Goal: Information Seeking & Learning: Check status

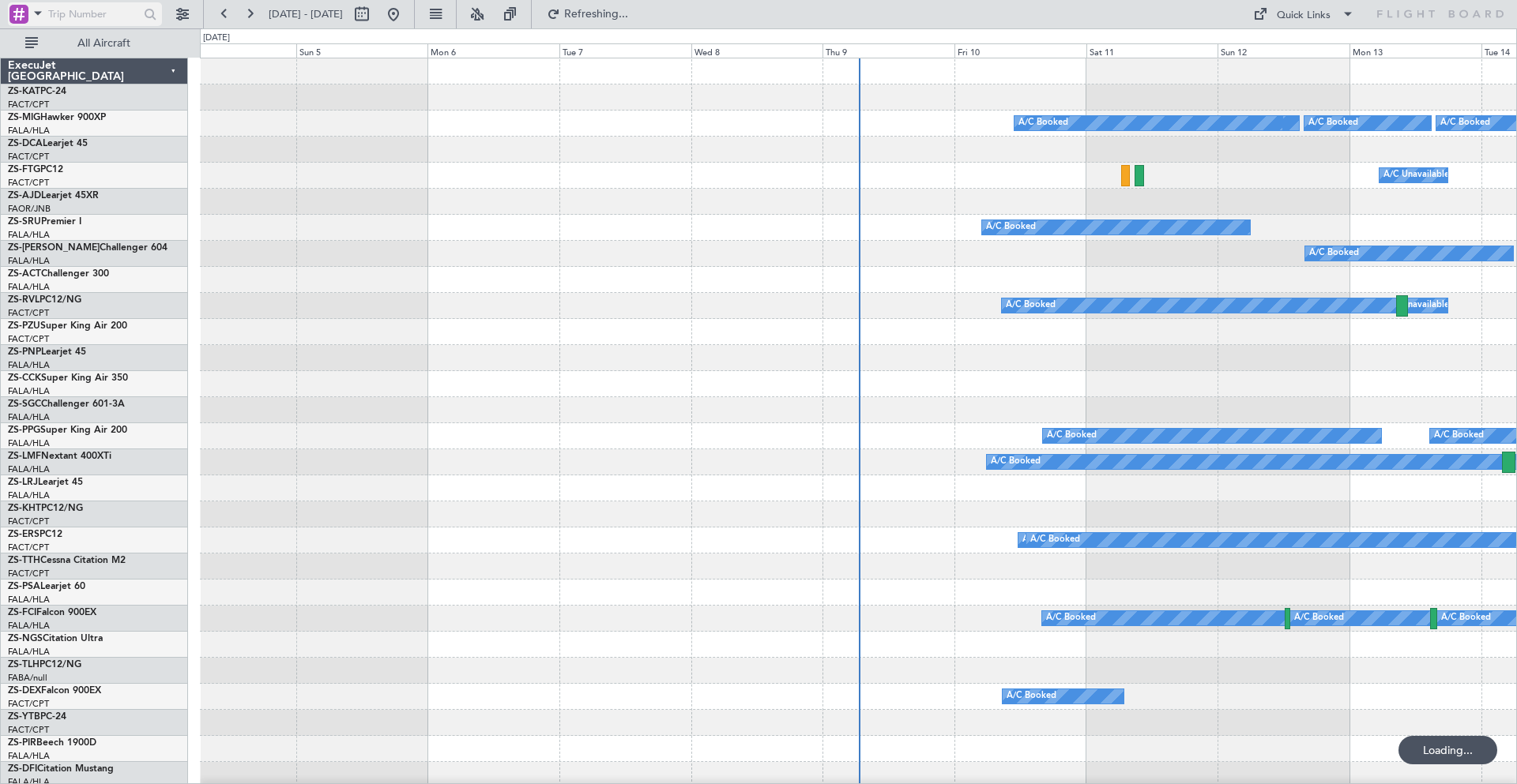
click at [37, 13] on span at bounding box center [38, 12] width 19 height 20
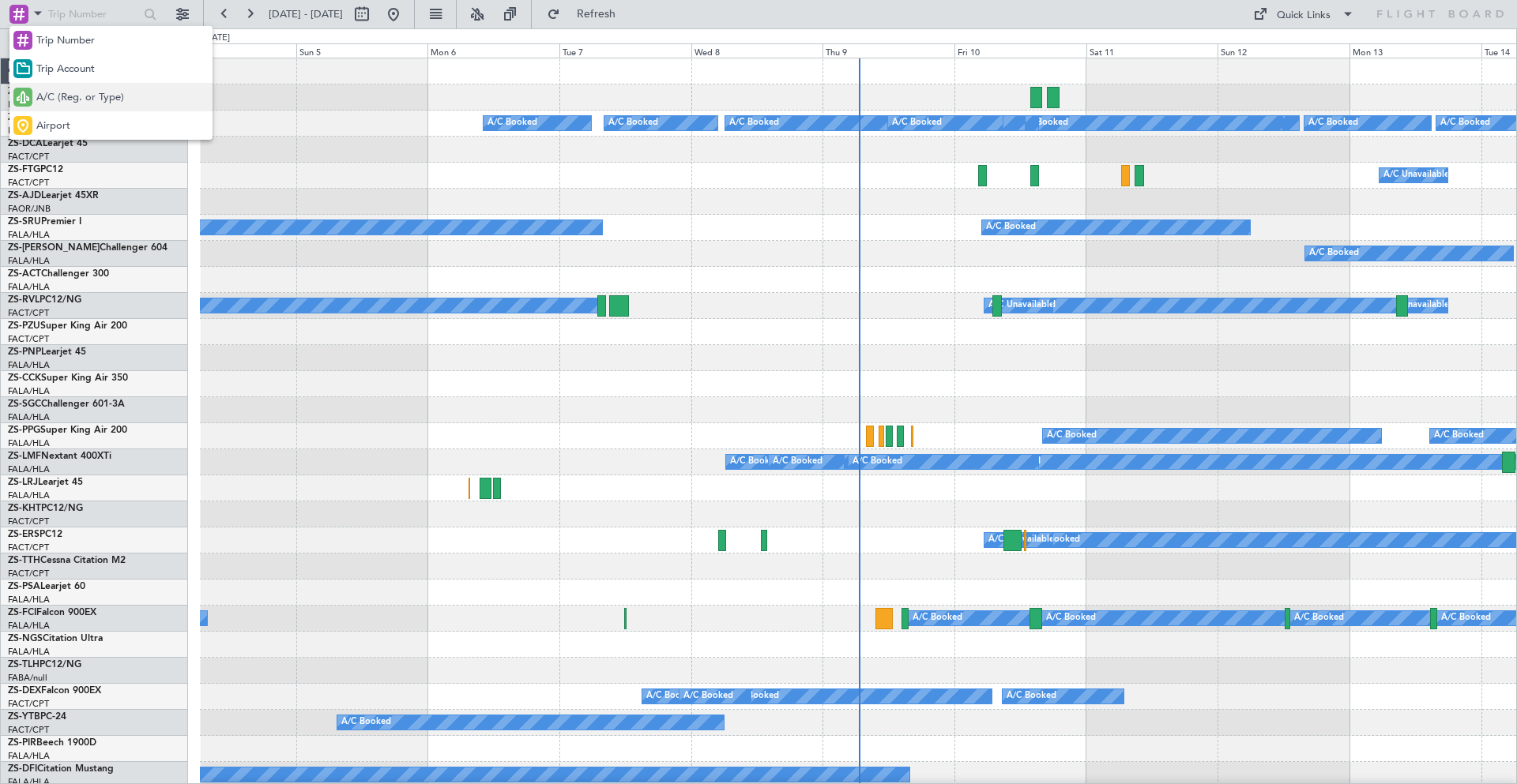
click at [50, 105] on span "A/C (Reg. or Type)" at bounding box center [80, 98] width 88 height 16
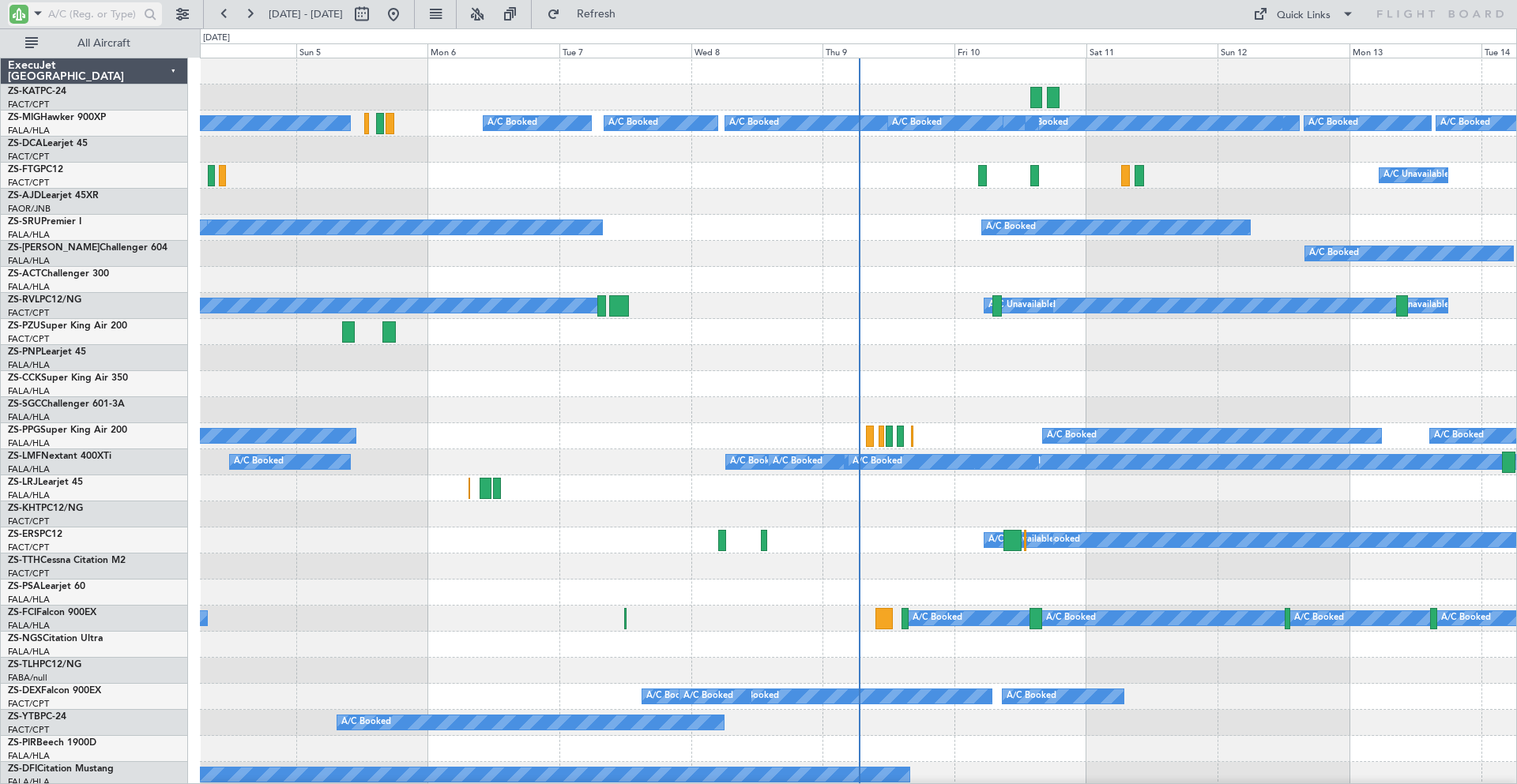
click at [77, 13] on input "text" at bounding box center [93, 14] width 90 height 23
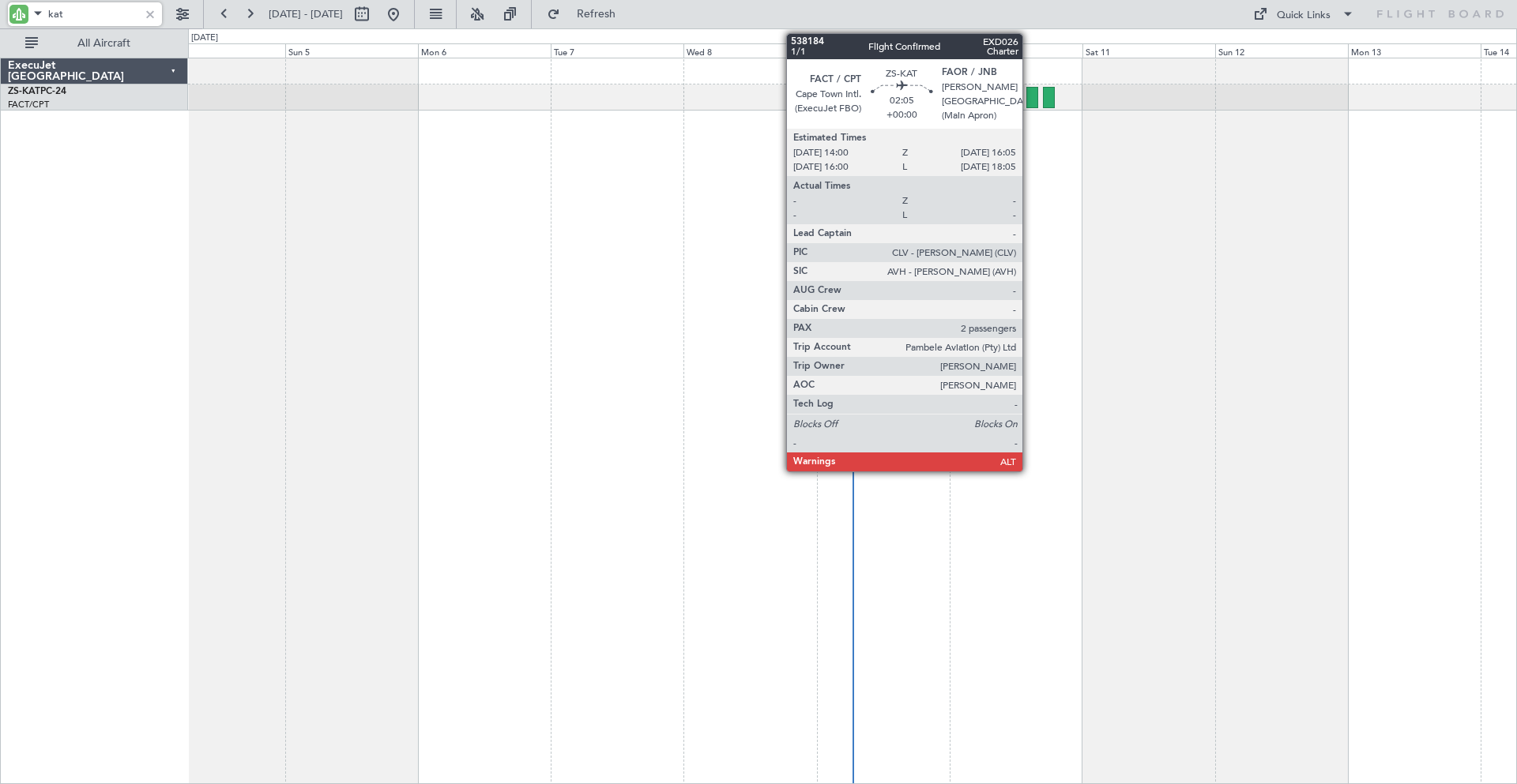
click at [1029, 92] on div at bounding box center [1032, 97] width 12 height 21
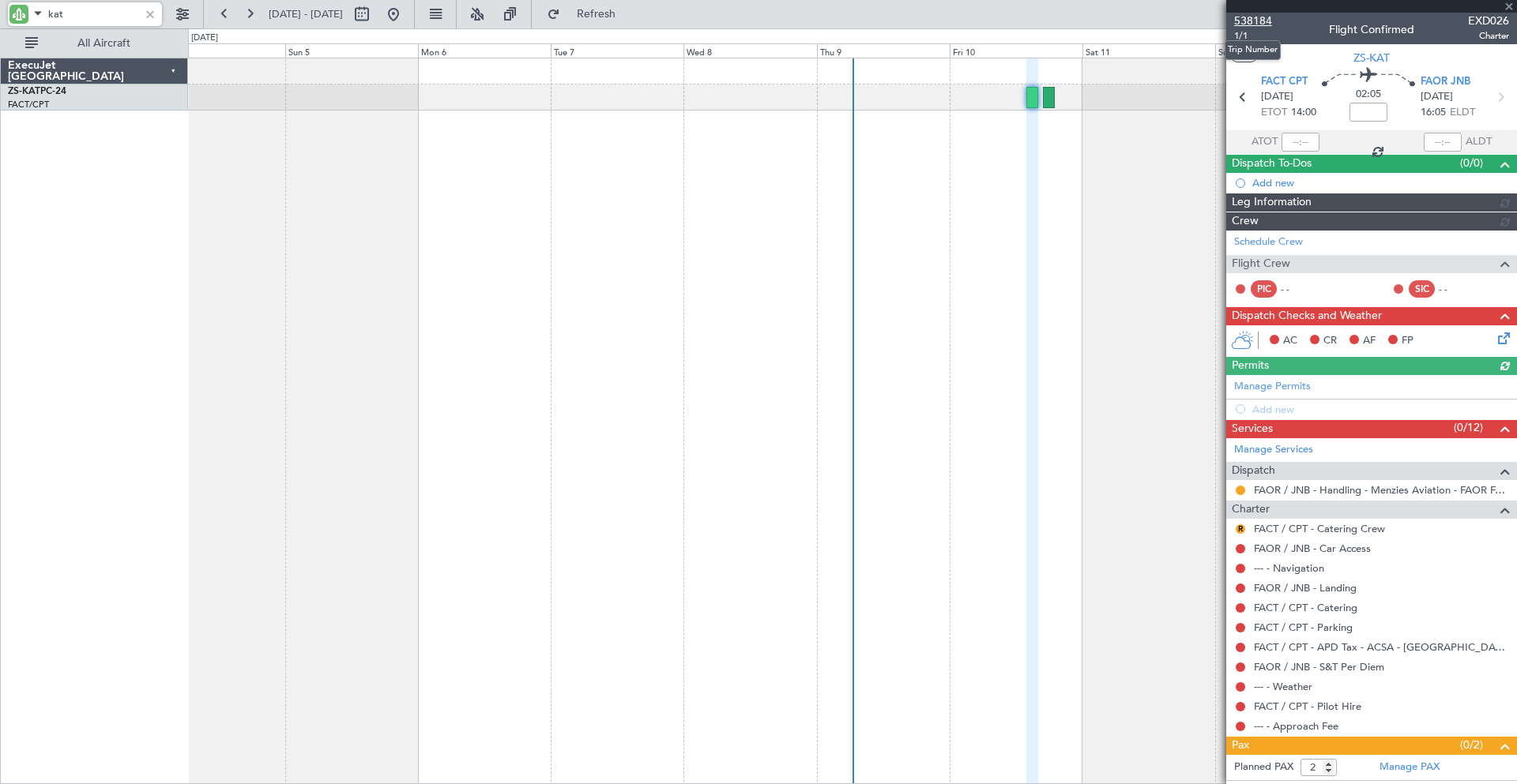
click at [1262, 21] on span "538184" at bounding box center [1253, 21] width 38 height 17
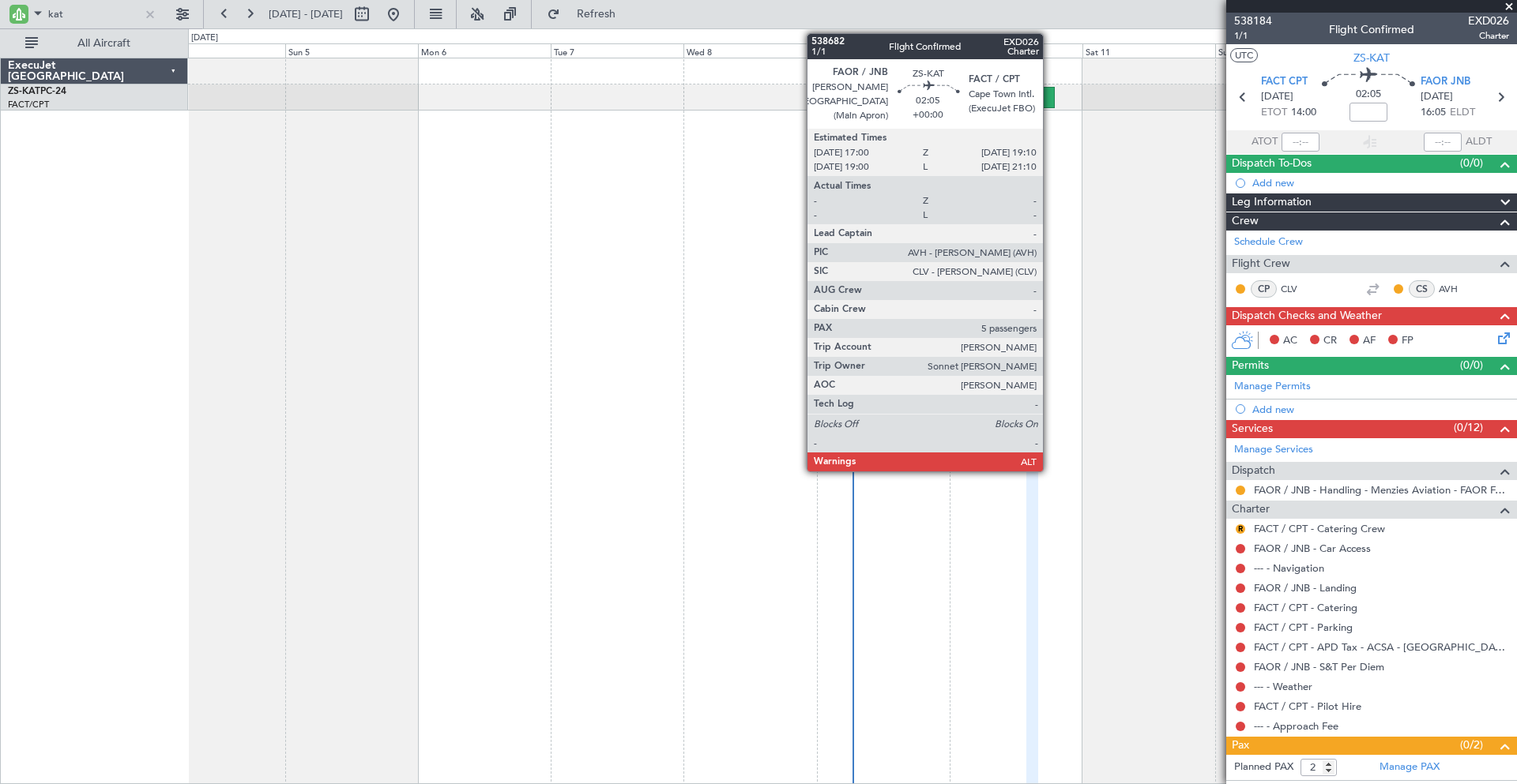
click at [1050, 96] on div at bounding box center [1050, 97] width 13 height 21
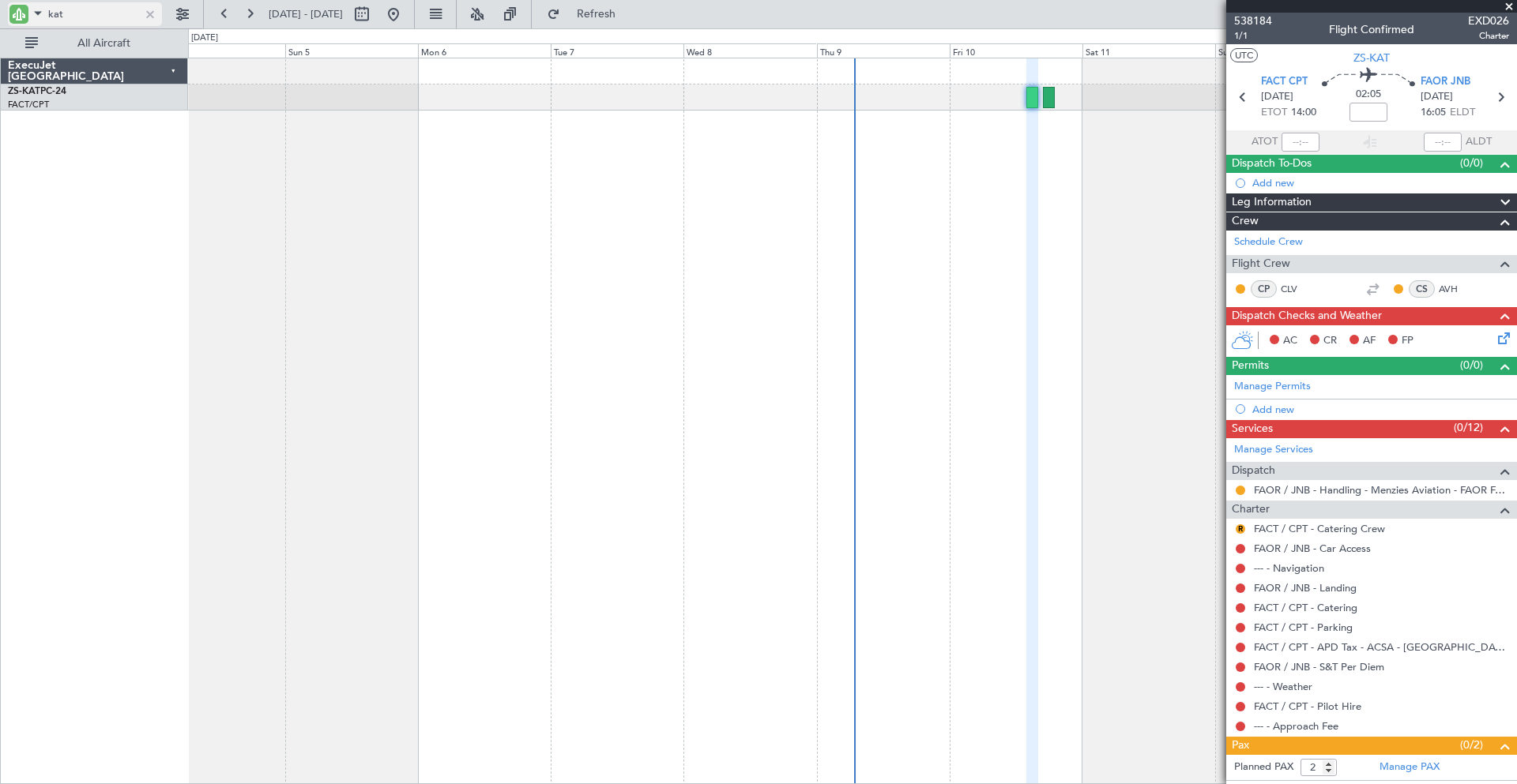
click at [127, 3] on input "kat" at bounding box center [93, 14] width 90 height 23
type input "k"
type input "d"
type input "ajd"
click at [375, 10] on button at bounding box center [362, 14] width 25 height 25
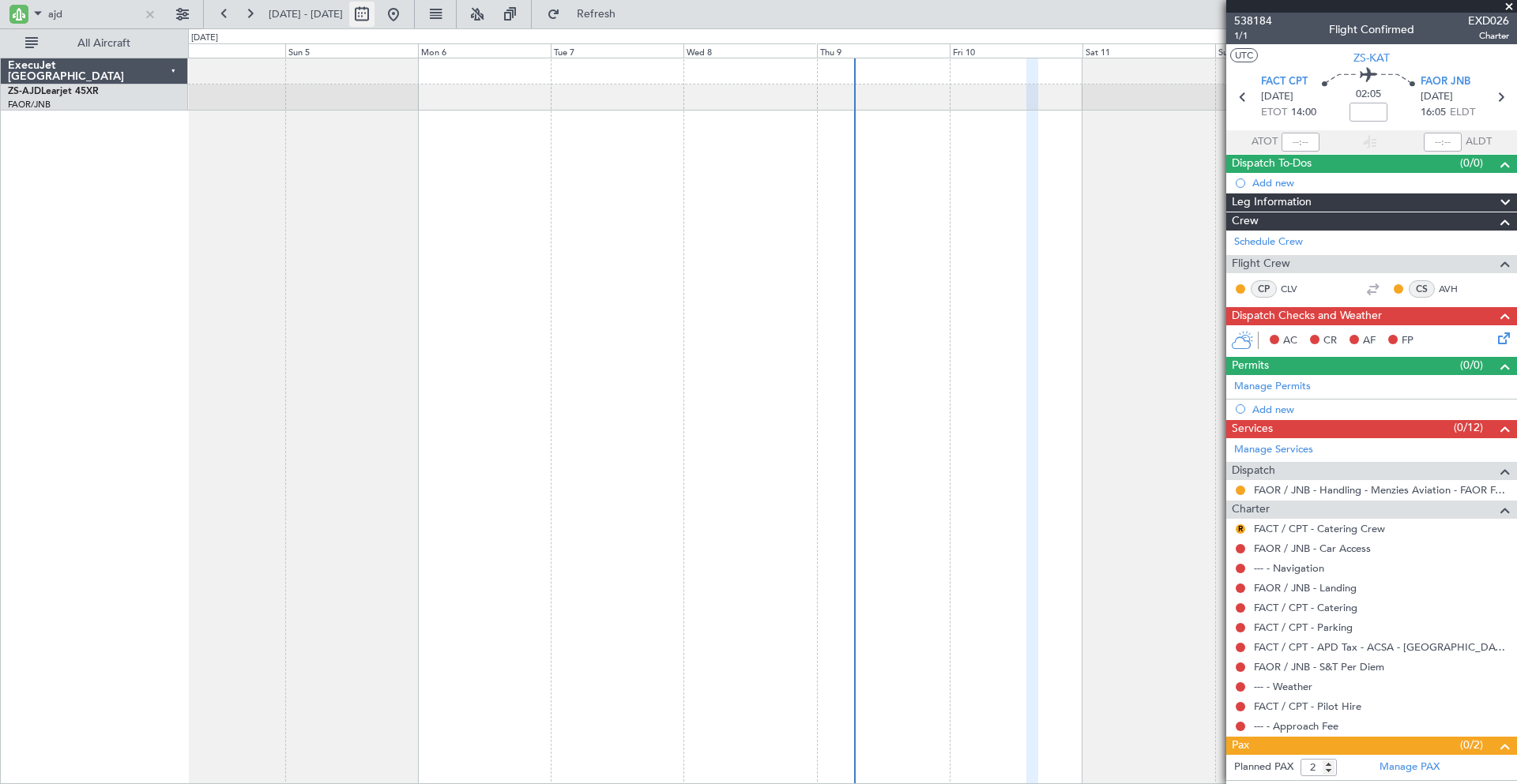
select select "10"
select select "2025"
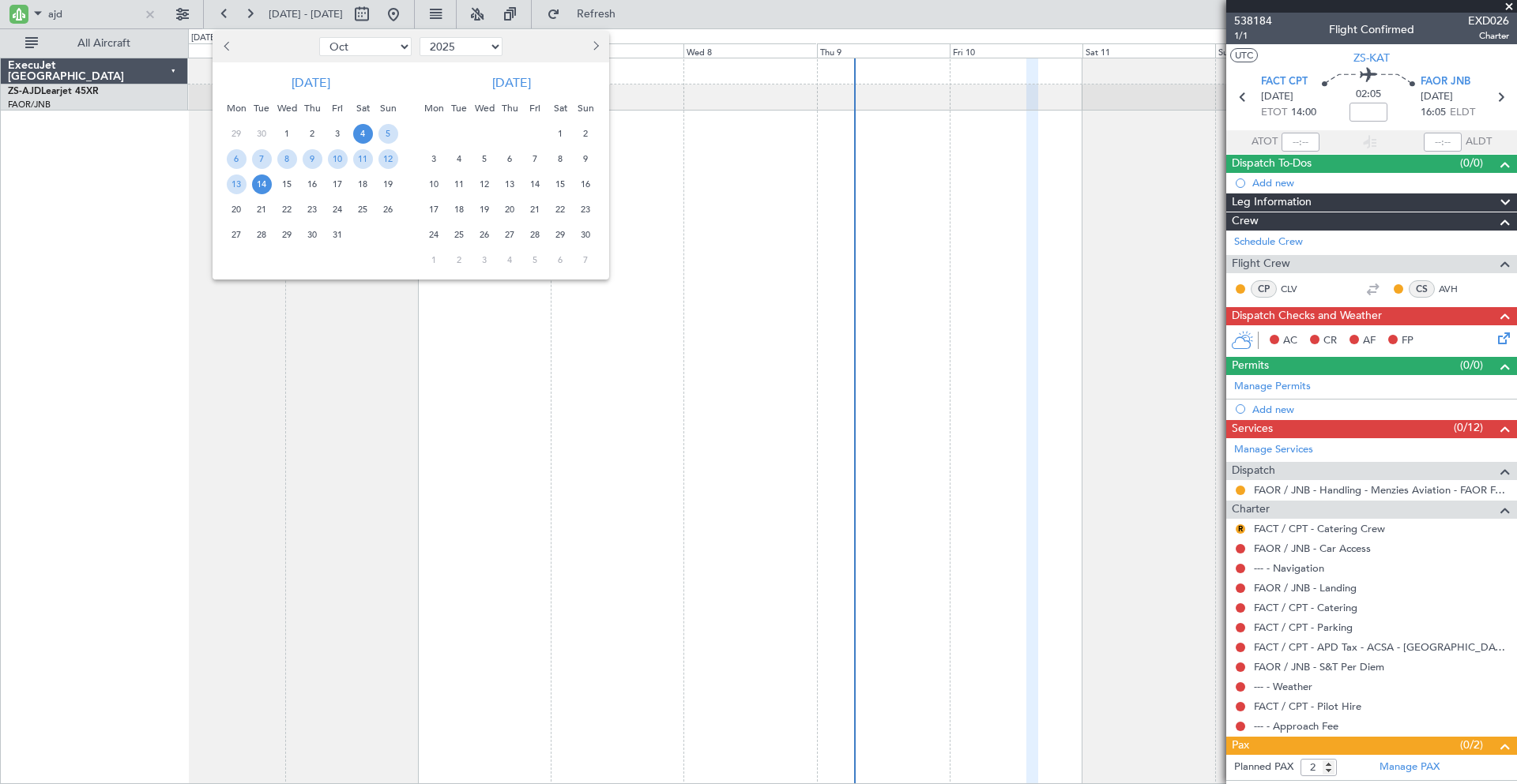
click at [591, 46] on span "Next month" at bounding box center [594, 46] width 9 height 9
click at [535, 208] on span "26" at bounding box center [535, 209] width 20 height 20
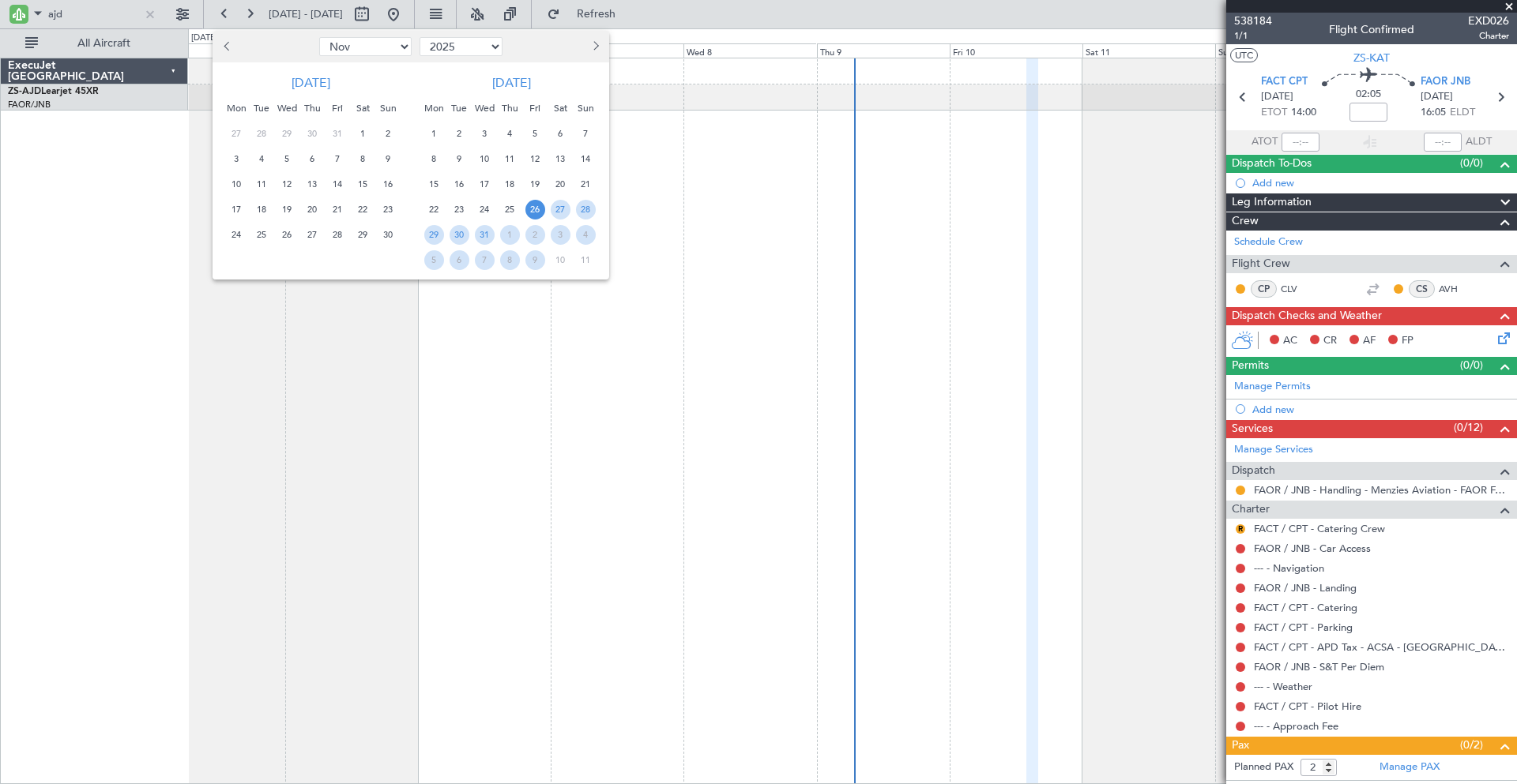
click at [535, 208] on span "26" at bounding box center [535, 209] width 20 height 20
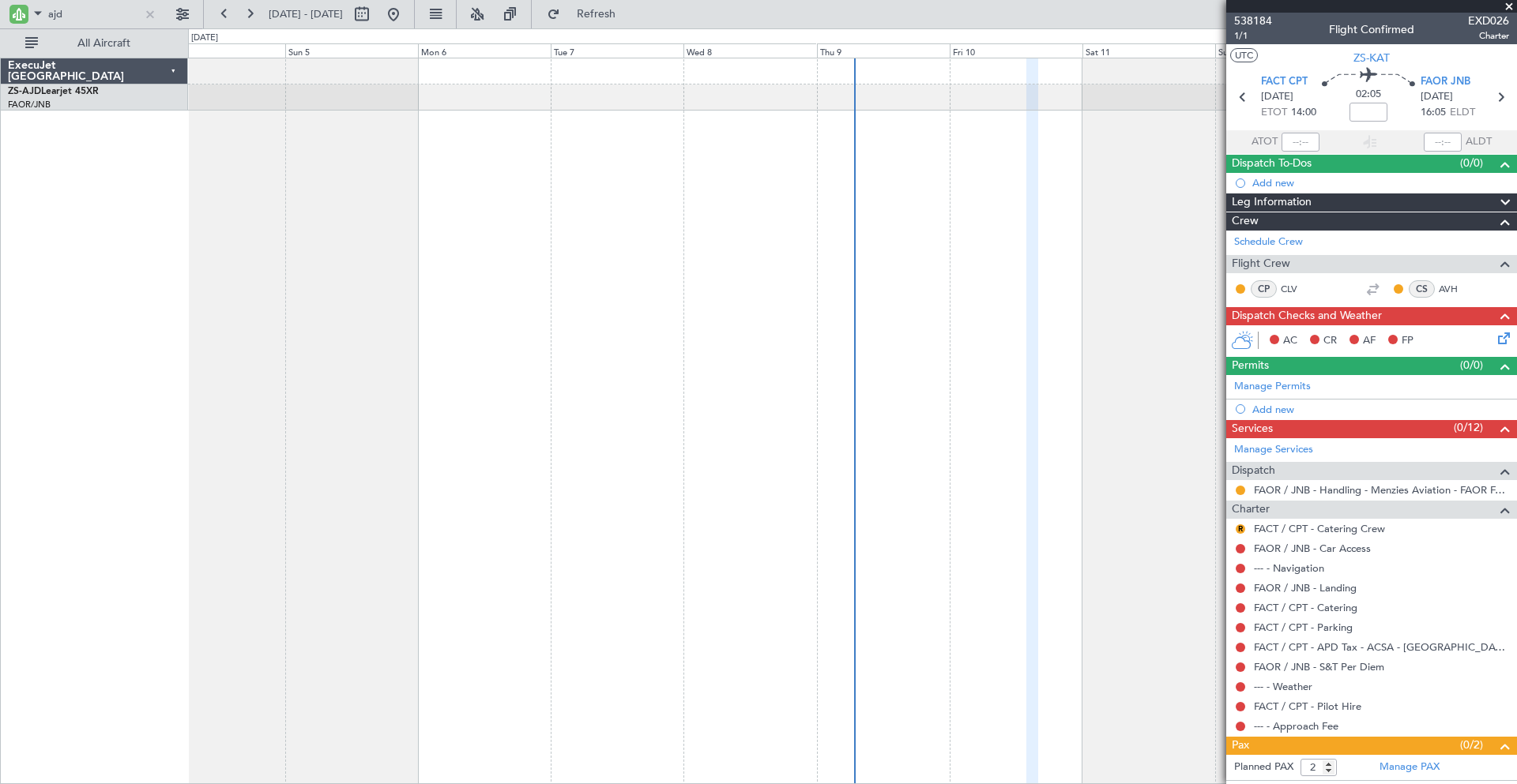
select select "12"
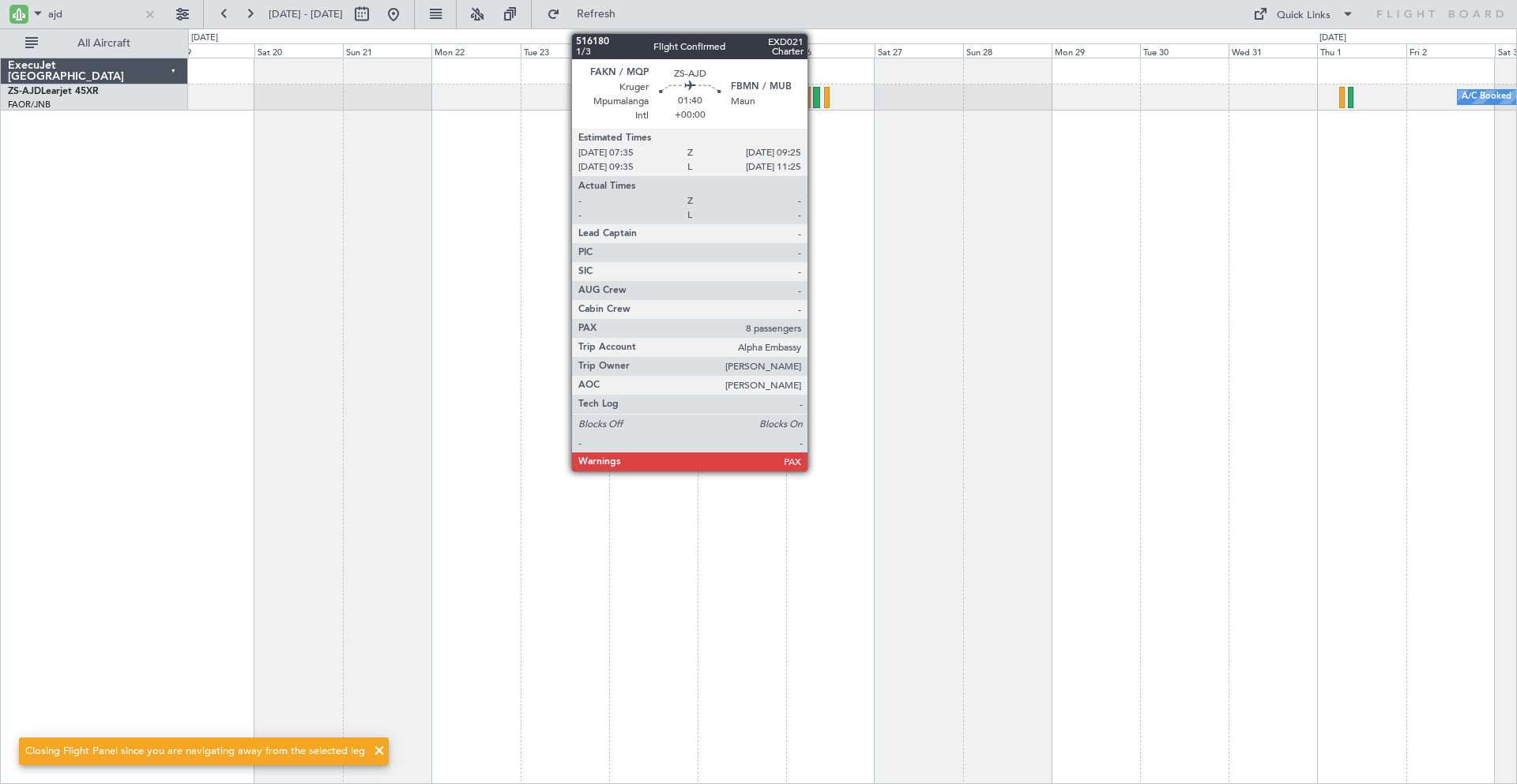
click at [815, 93] on div at bounding box center [817, 97] width 7 height 21
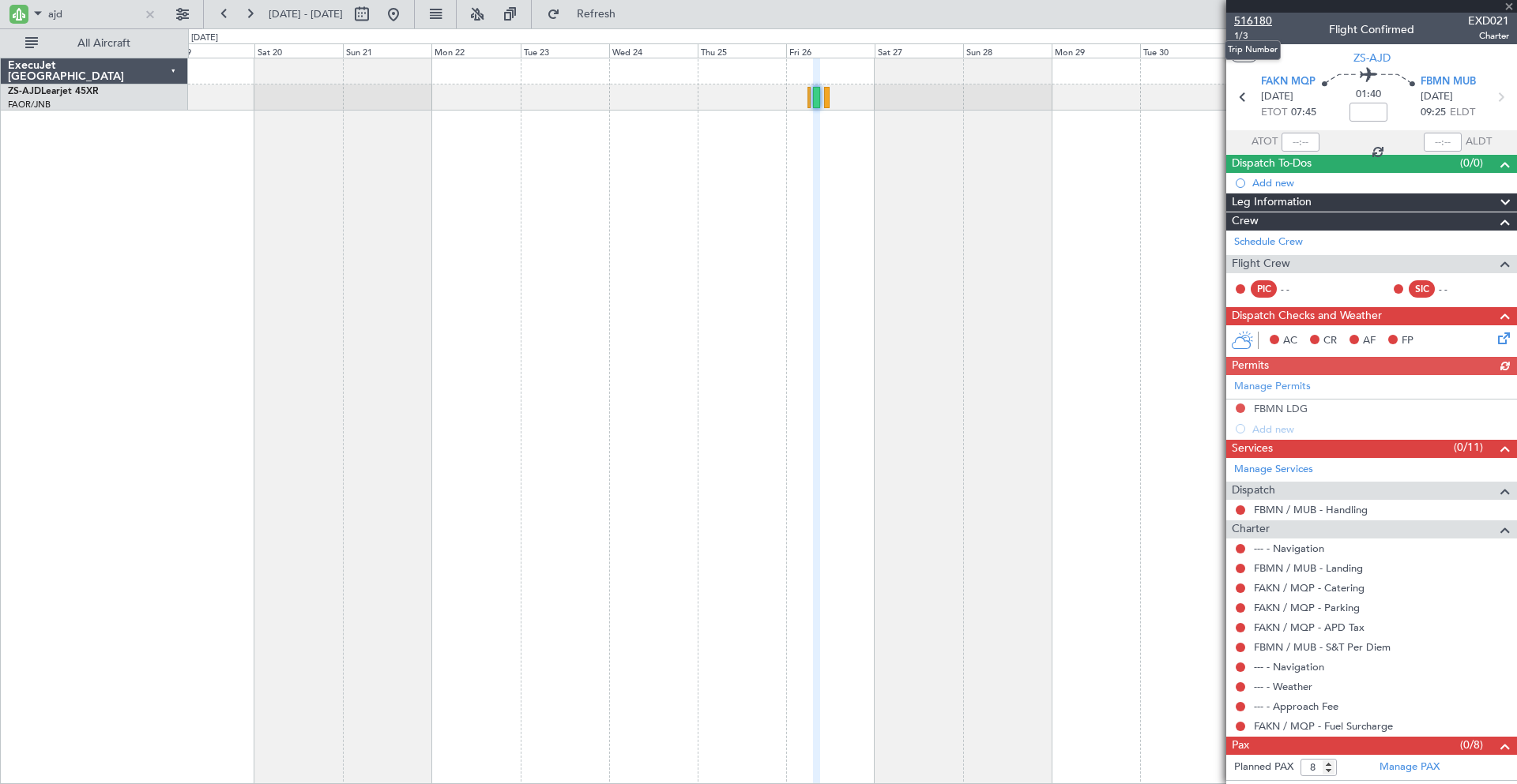
click at [1256, 21] on span "516180" at bounding box center [1253, 21] width 38 height 17
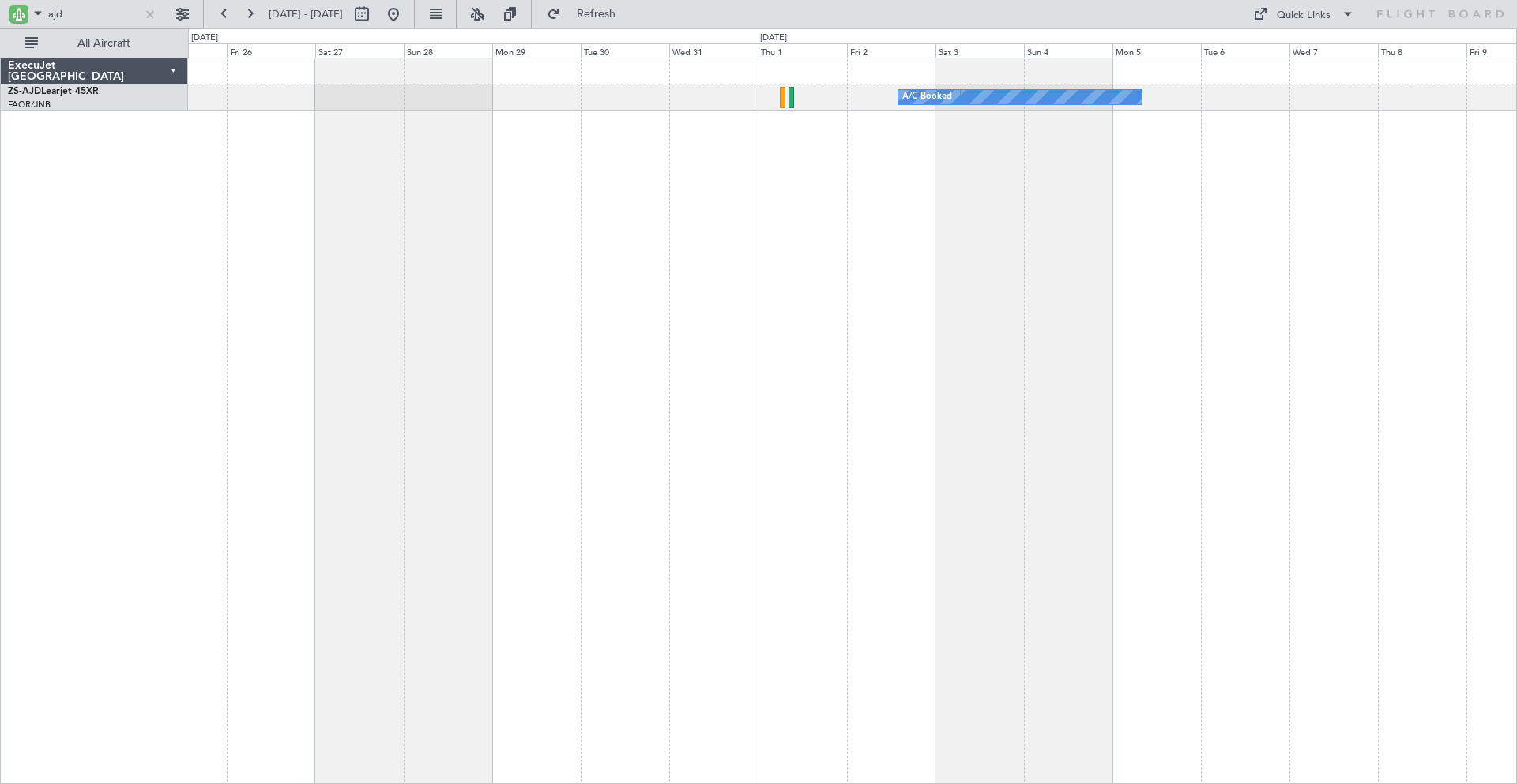
click at [652, 347] on div "A/C Booked A/C Booked" at bounding box center [852, 421] width 1329 height 727
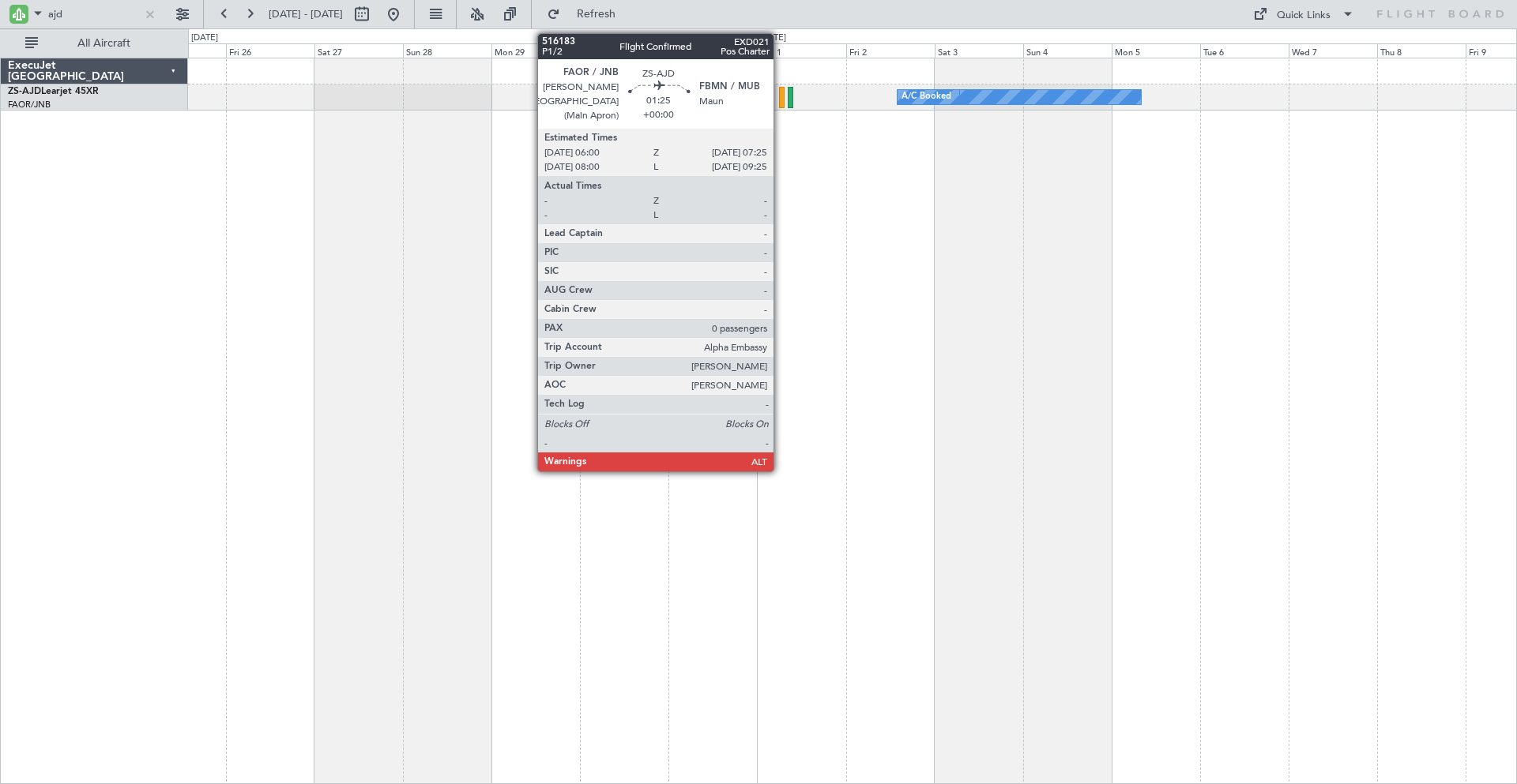
click at [780, 92] on div at bounding box center [782, 97] width 6 height 21
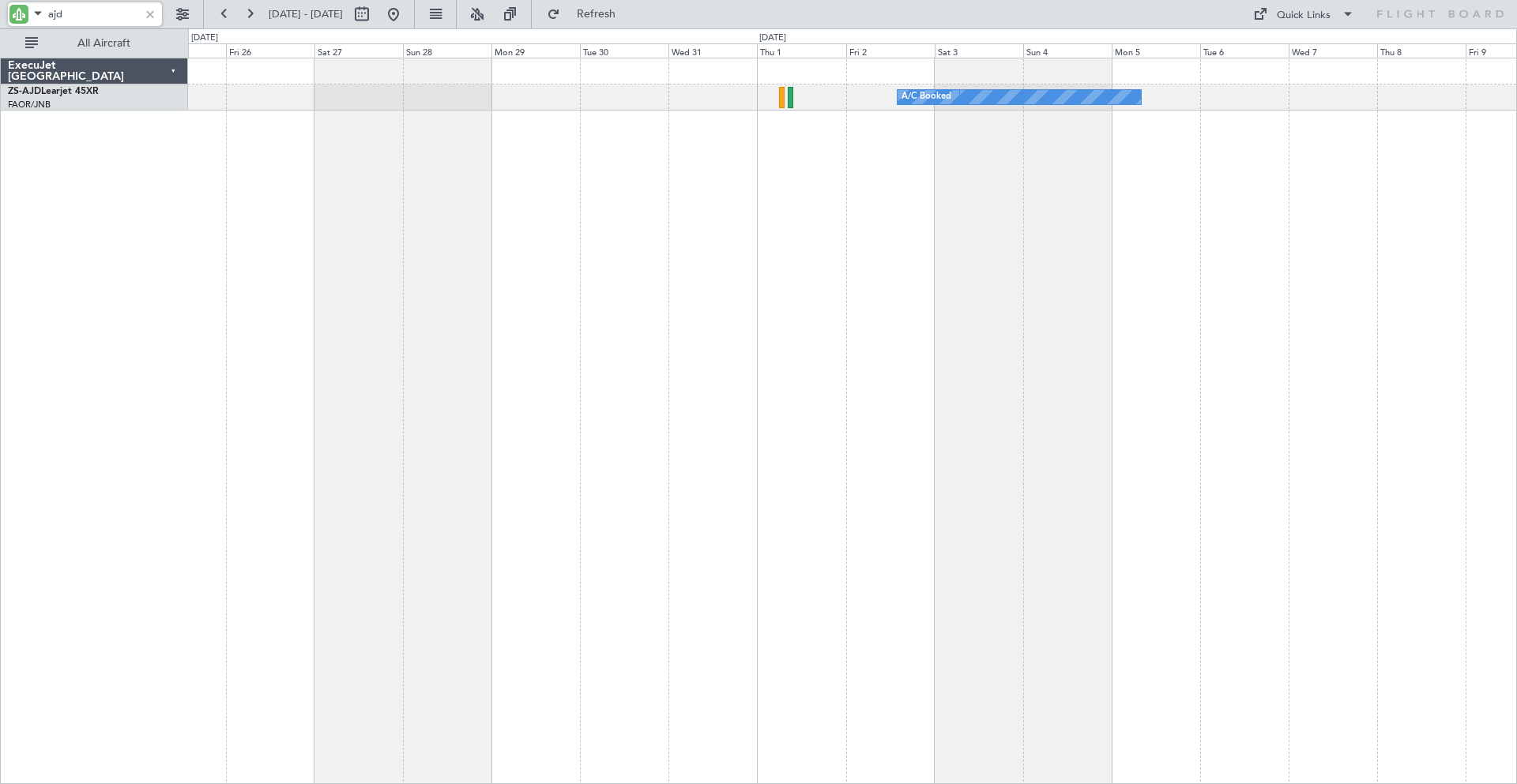
click at [105, 16] on input "ajd" at bounding box center [93, 14] width 90 height 23
type input "a"
click at [407, 14] on button at bounding box center [393, 14] width 25 height 25
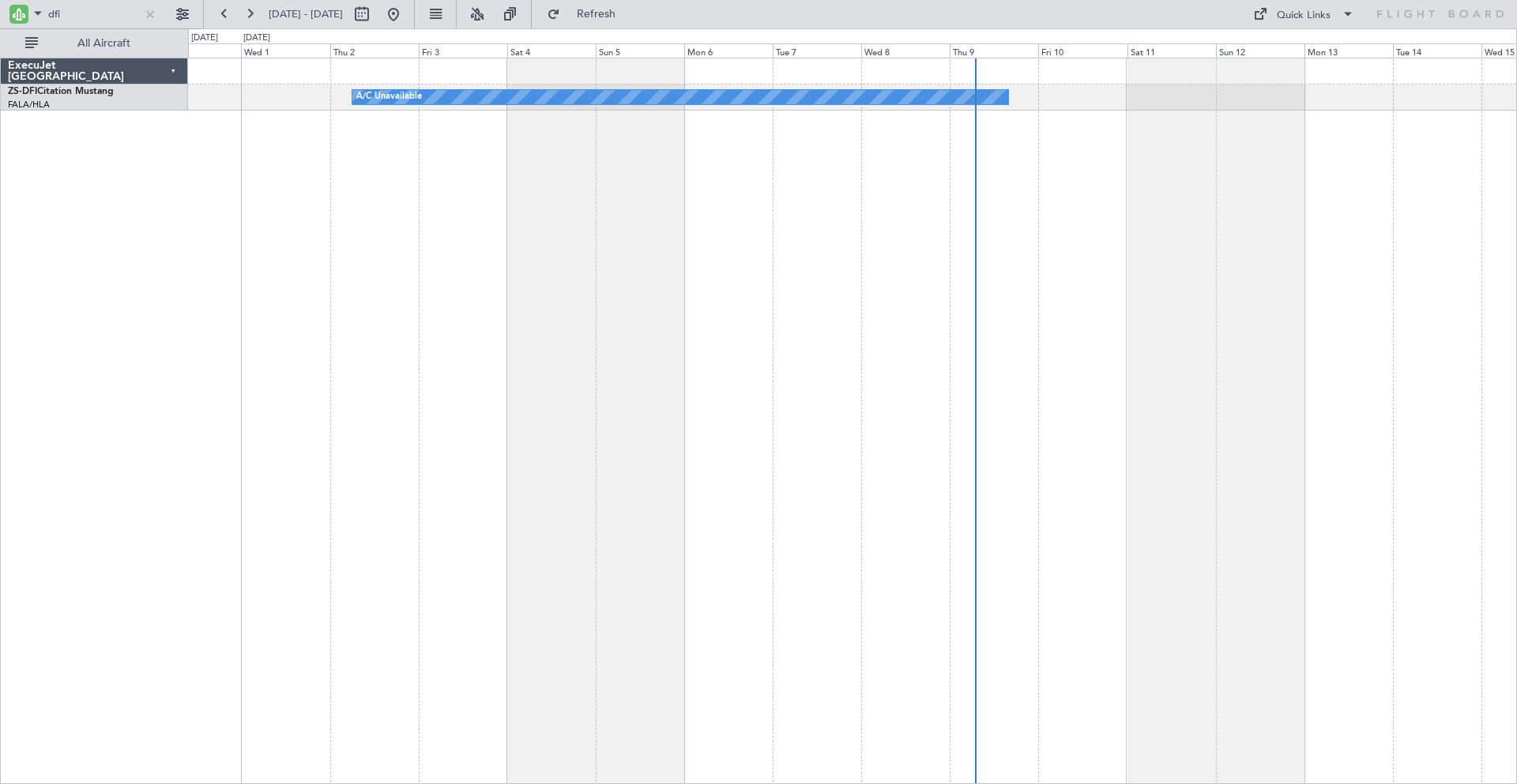
click at [539, 204] on div "A/C Unavailable" at bounding box center [852, 421] width 1329 height 727
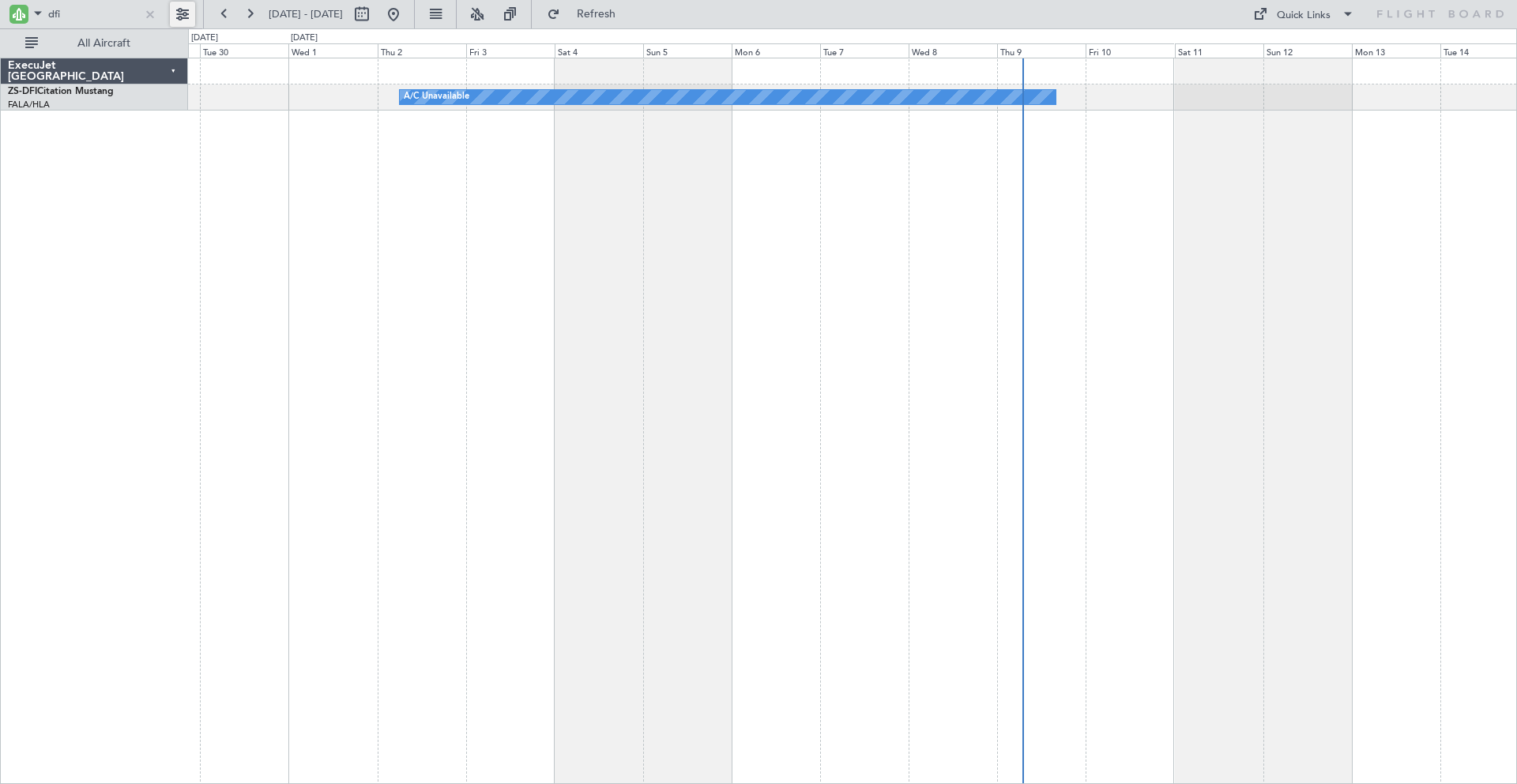
click at [184, 13] on button at bounding box center [182, 14] width 25 height 25
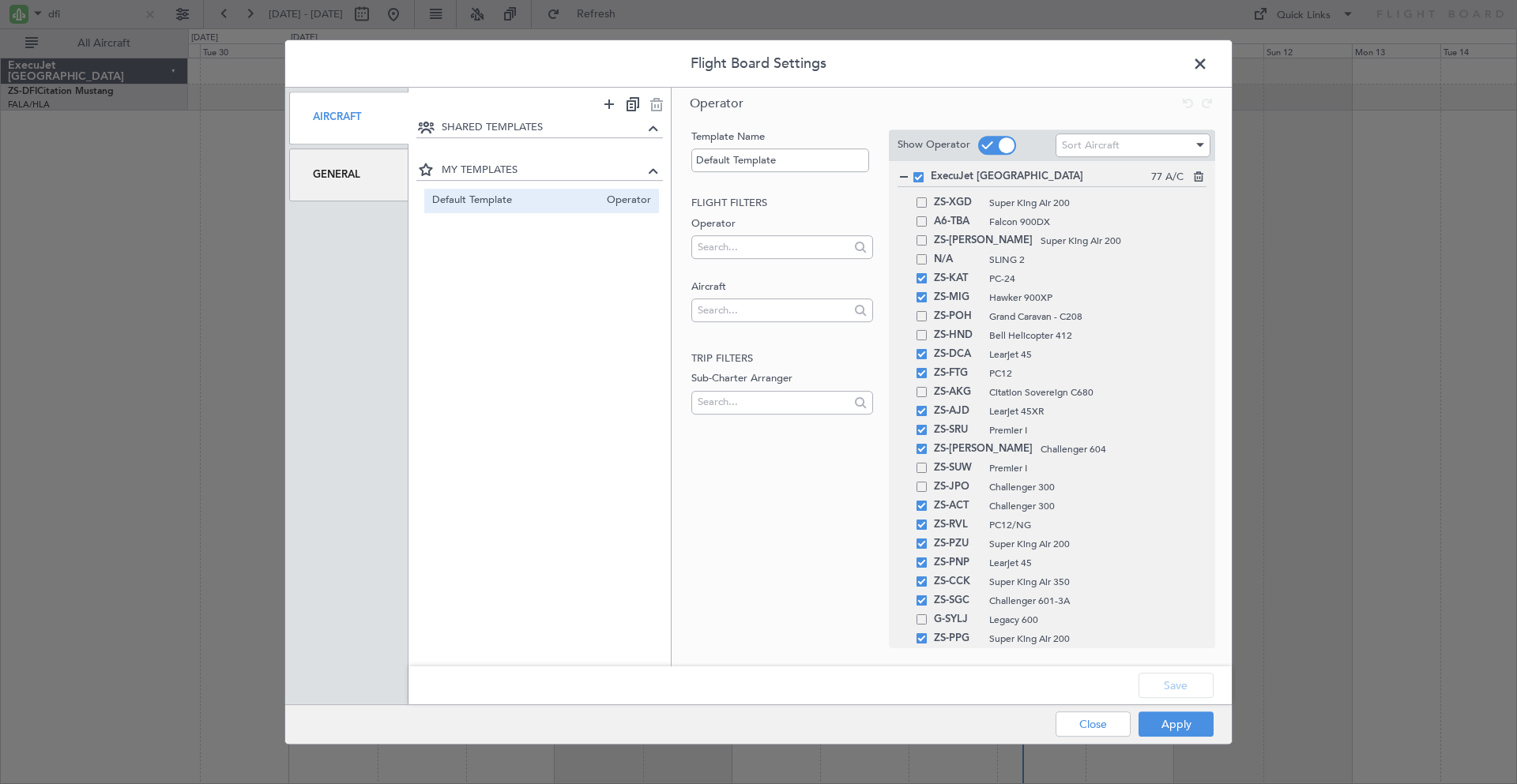
click at [340, 172] on div "General" at bounding box center [349, 174] width 119 height 53
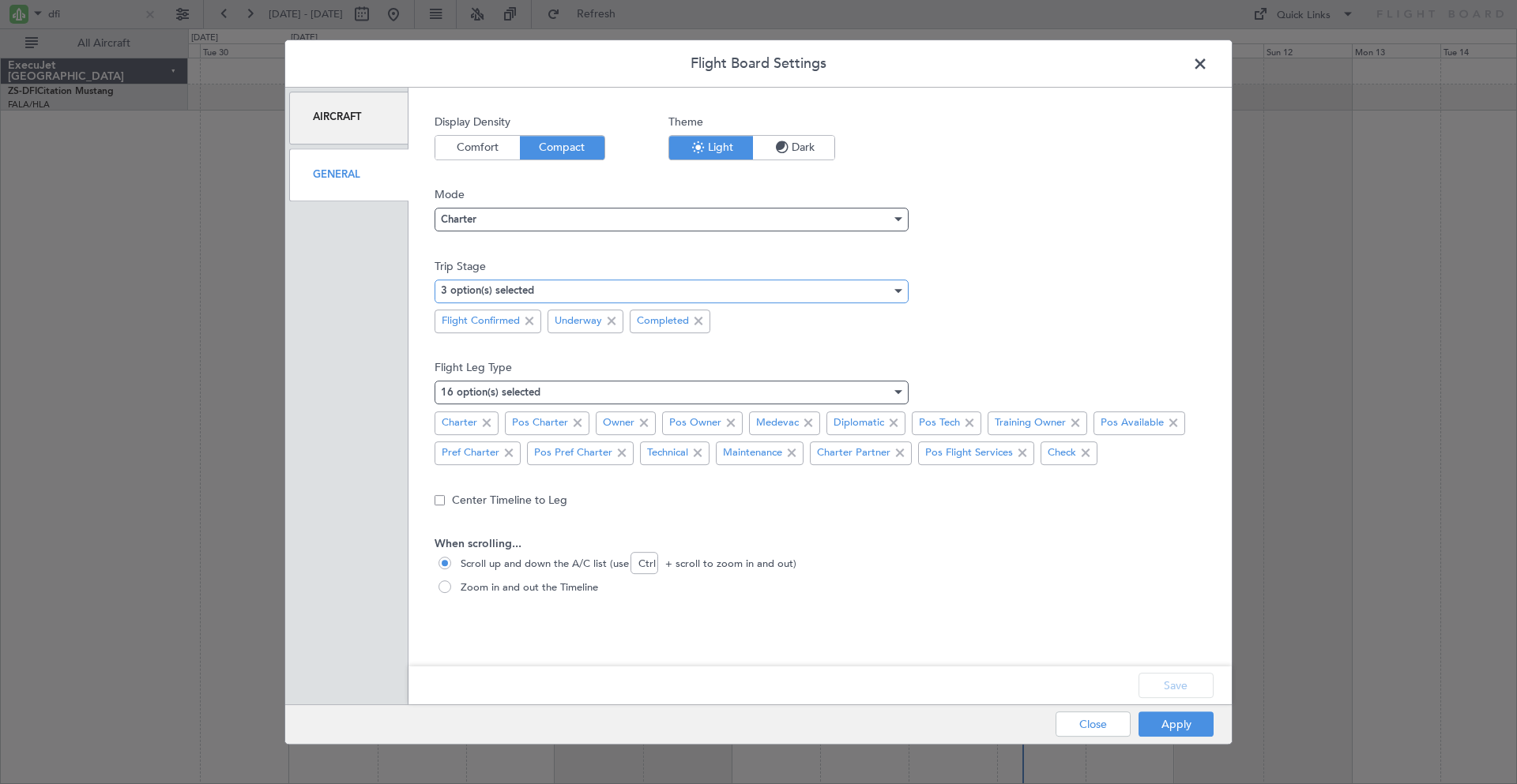
click at [524, 289] on mat-select-trigger "3 option(s) selected" at bounding box center [488, 292] width 93 height 10
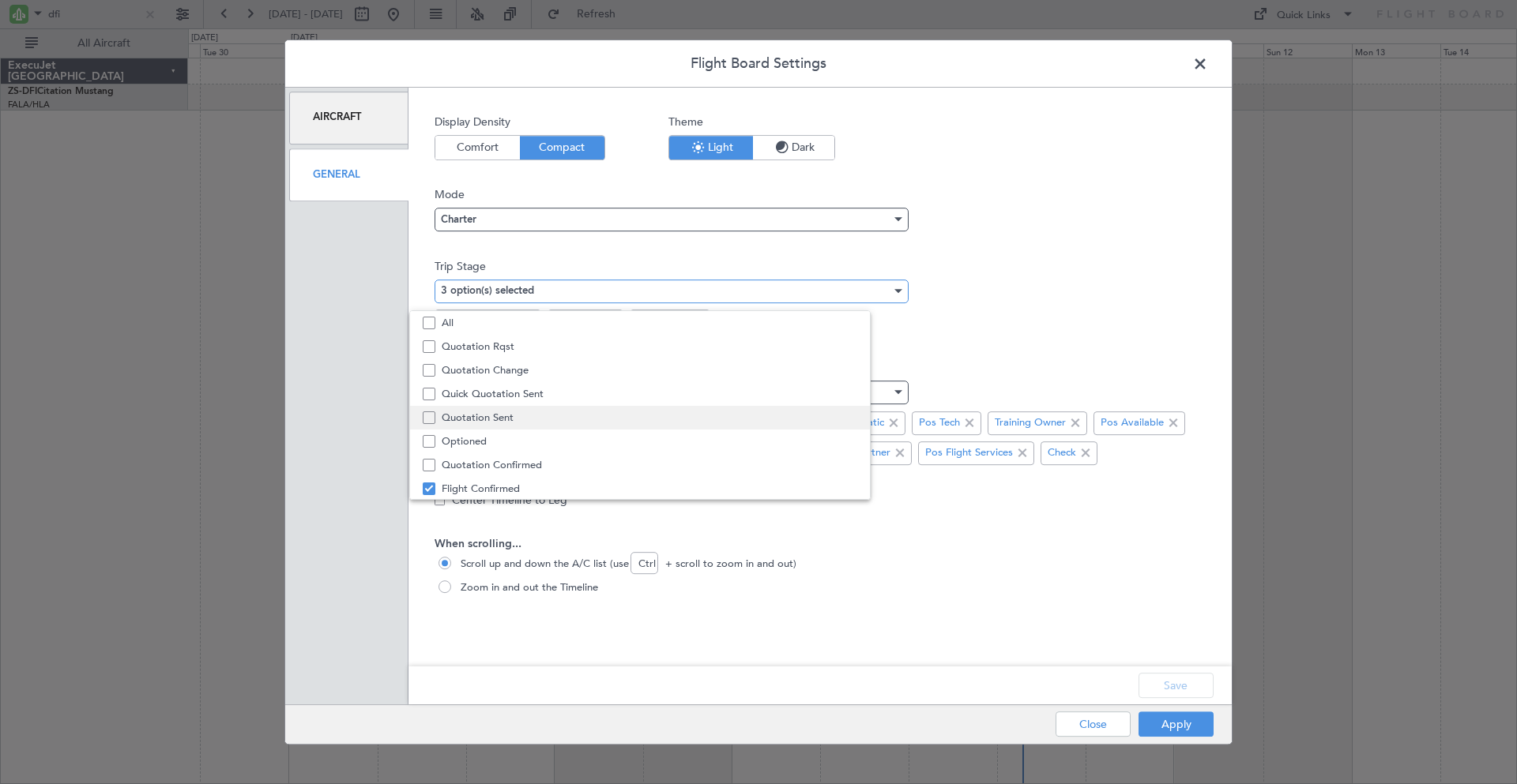
scroll to position [49, 0]
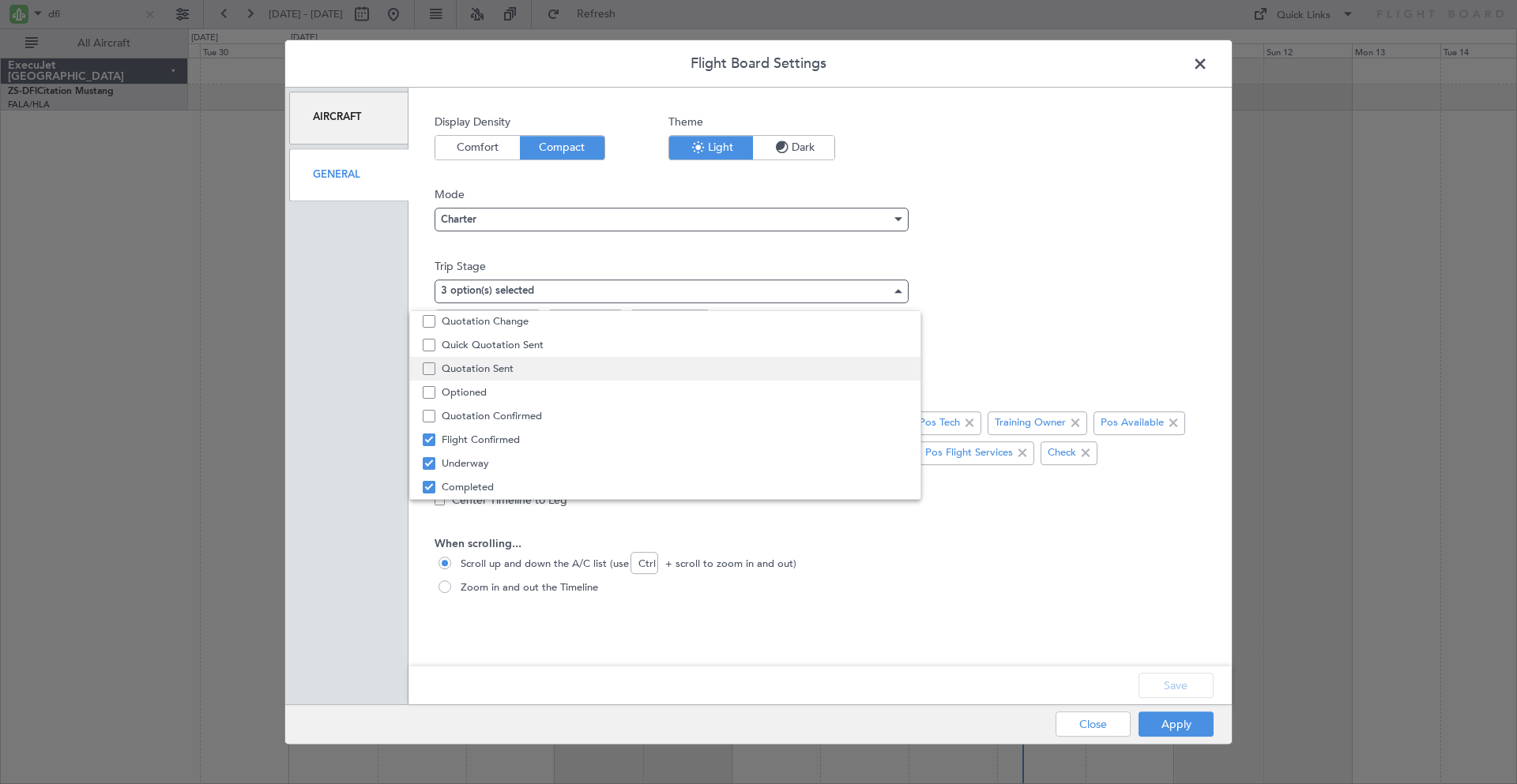
click at [489, 369] on span "Quotation Sent" at bounding box center [675, 368] width 466 height 23
click at [1193, 562] on div at bounding box center [758, 392] width 1517 height 784
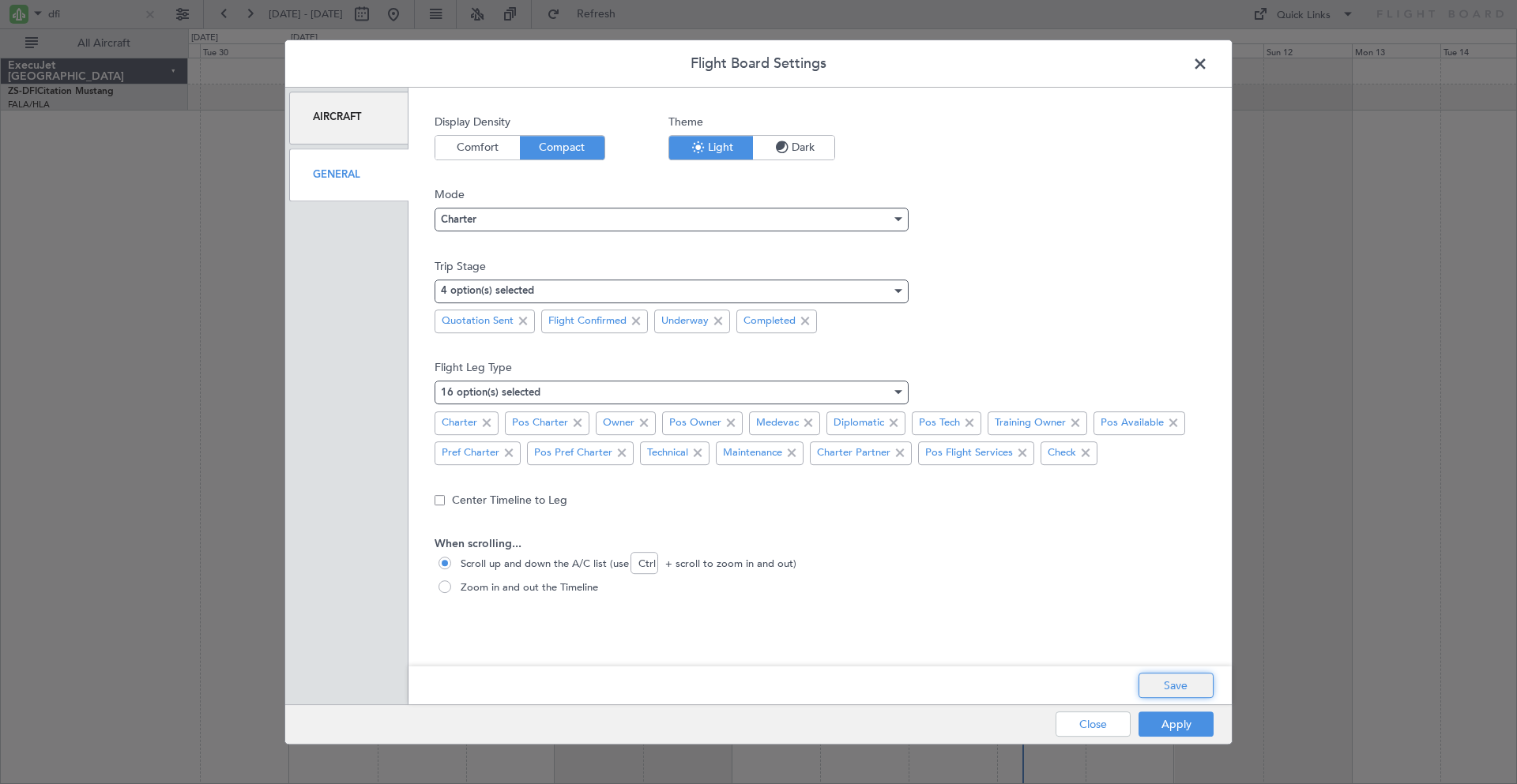
click at [1175, 681] on button "Save" at bounding box center [1176, 685] width 76 height 25
click at [1170, 729] on button "Apply" at bounding box center [1176, 724] width 76 height 25
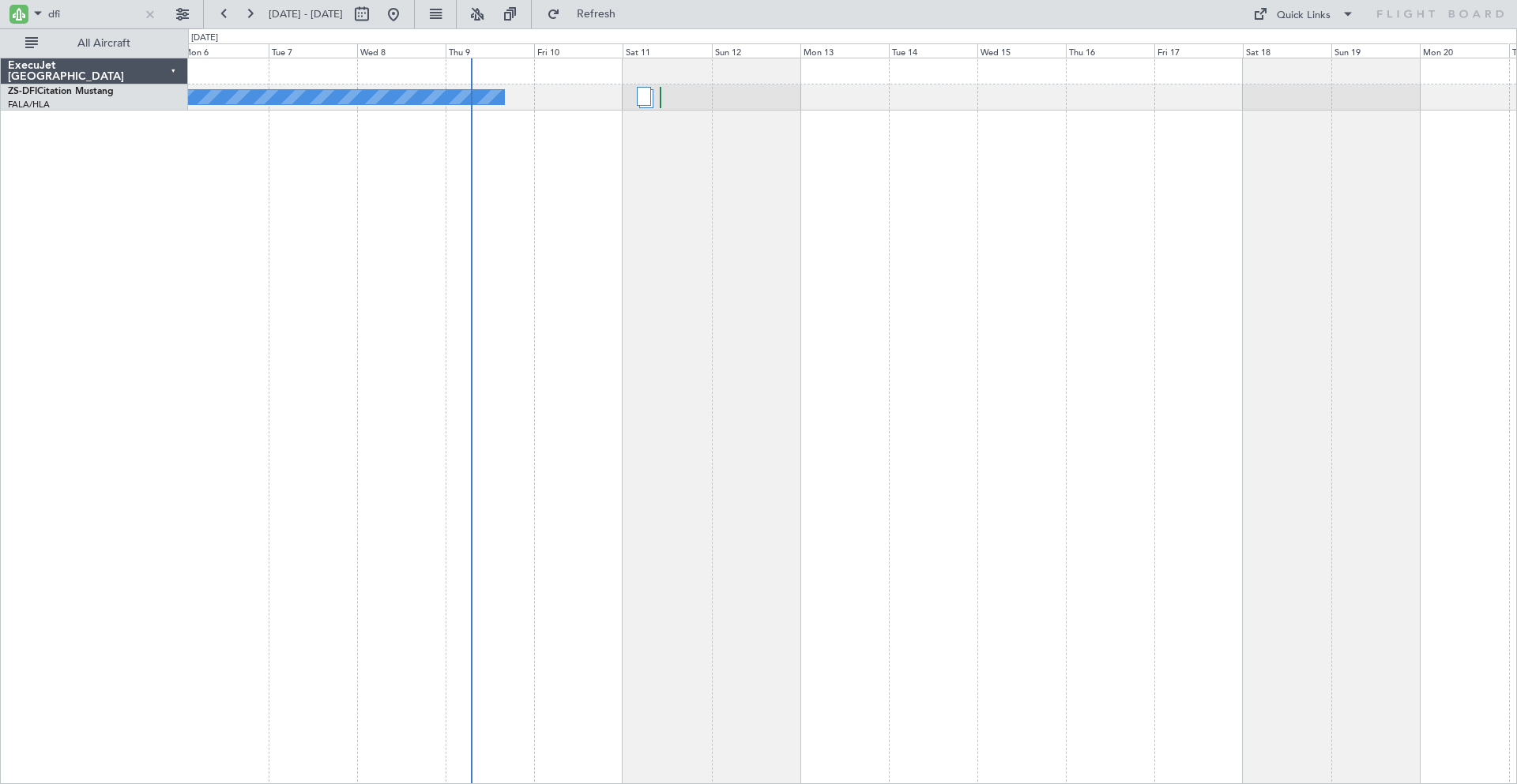
click at [208, 241] on div "A/C Unavailable" at bounding box center [852, 421] width 1329 height 727
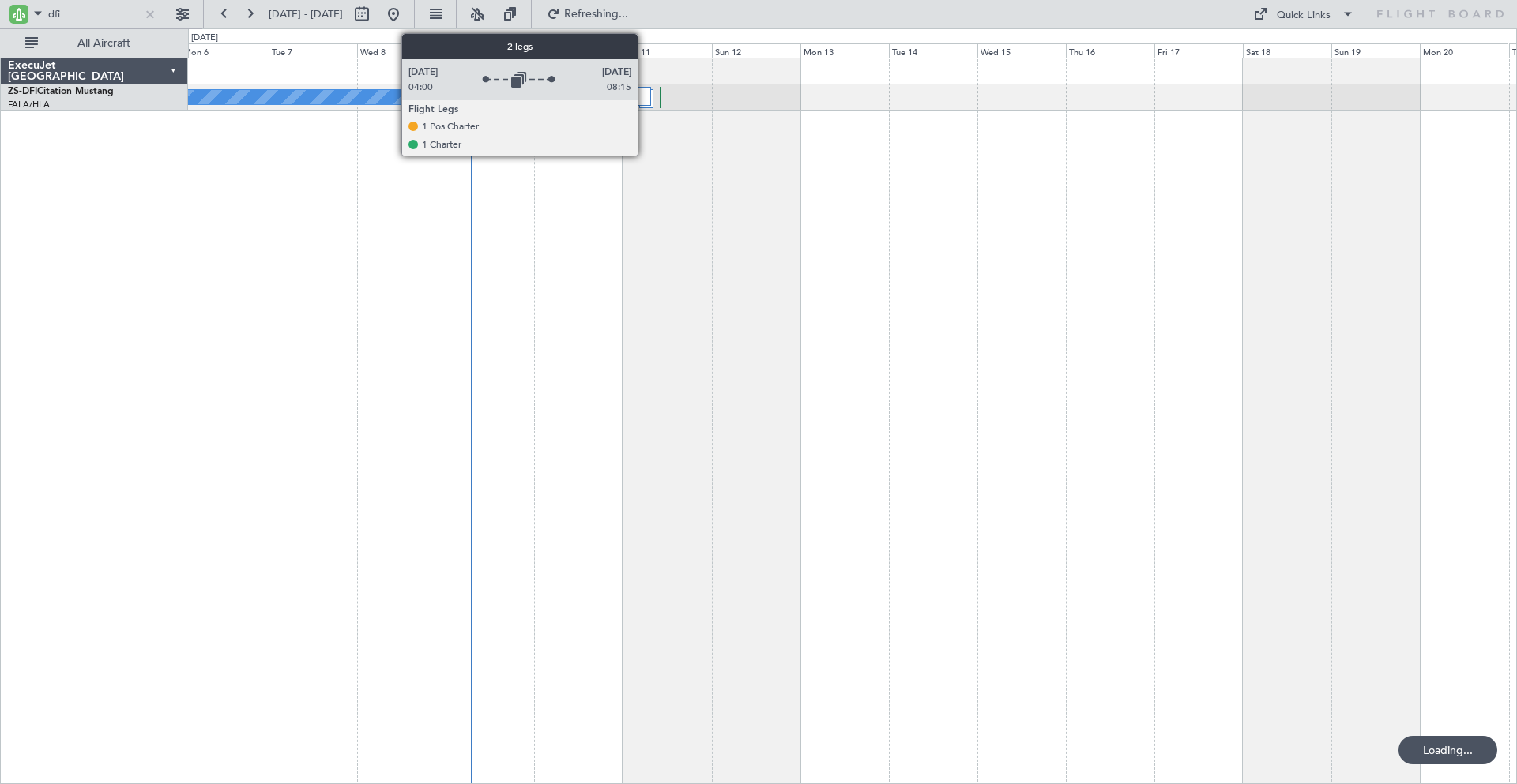
click at [644, 95] on div at bounding box center [643, 96] width 13 height 19
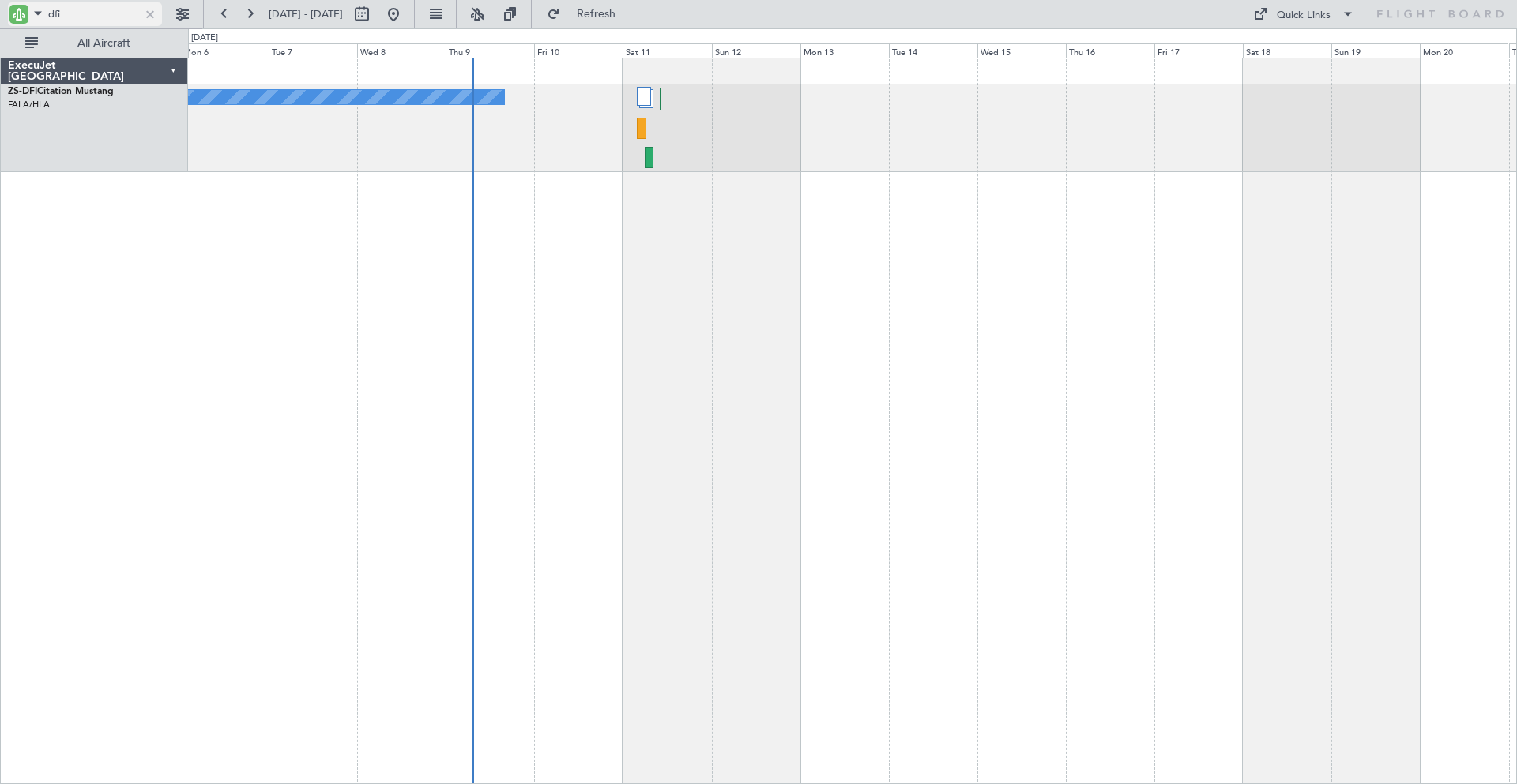
click at [86, 13] on input "dfi" at bounding box center [93, 14] width 90 height 23
type input "d"
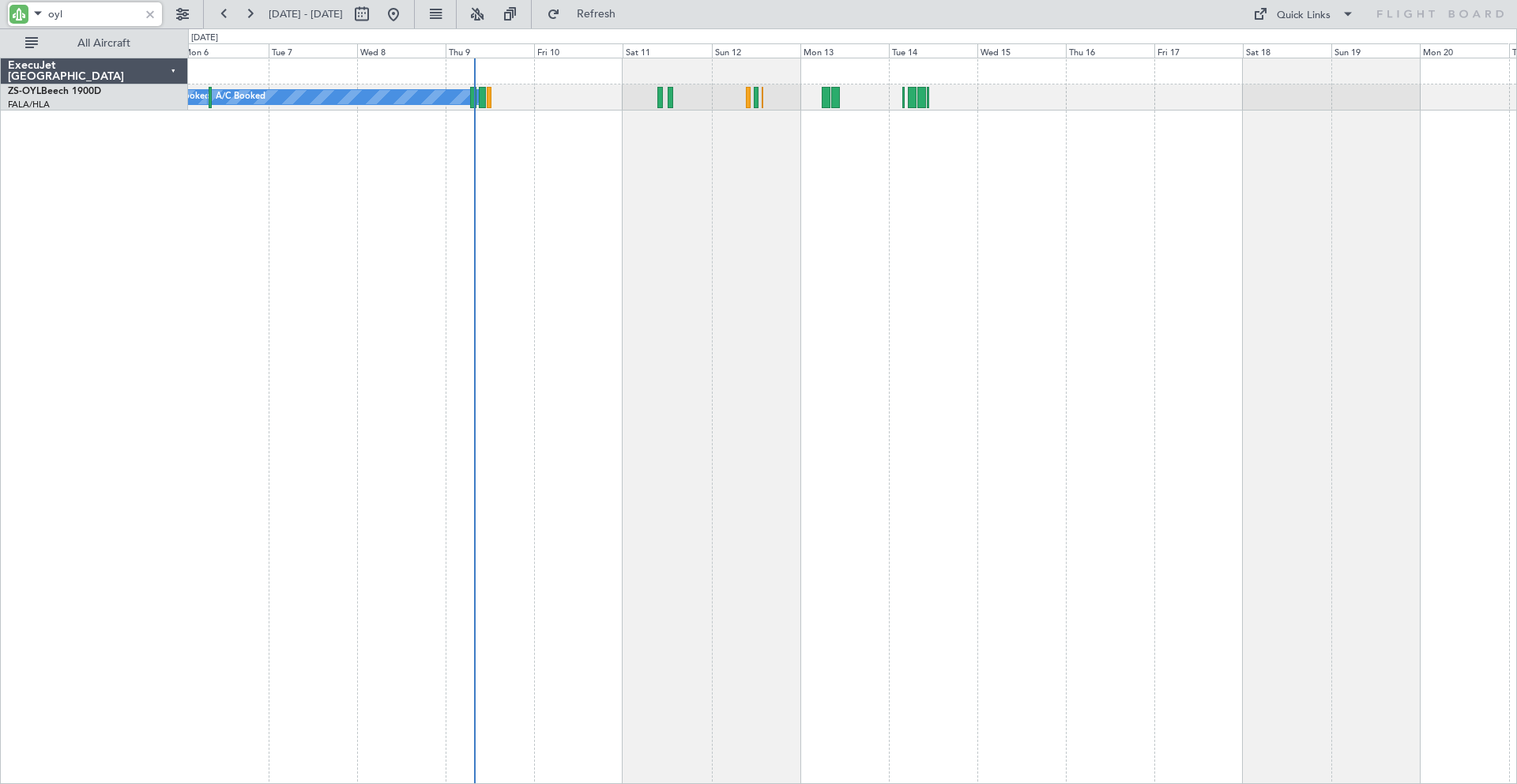
click at [89, 18] on input "oyl" at bounding box center [93, 14] width 90 height 23
type input "o"
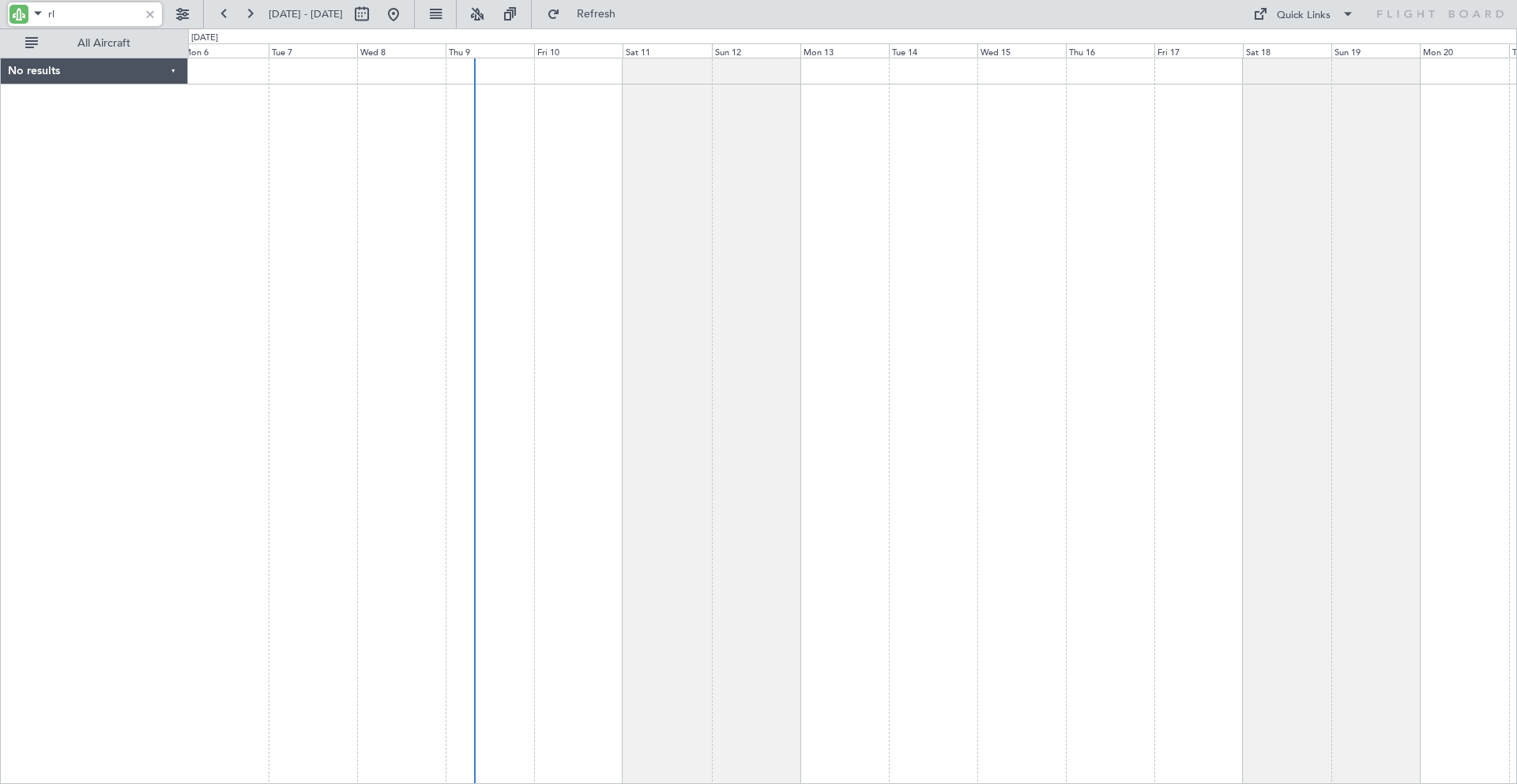
type input "r"
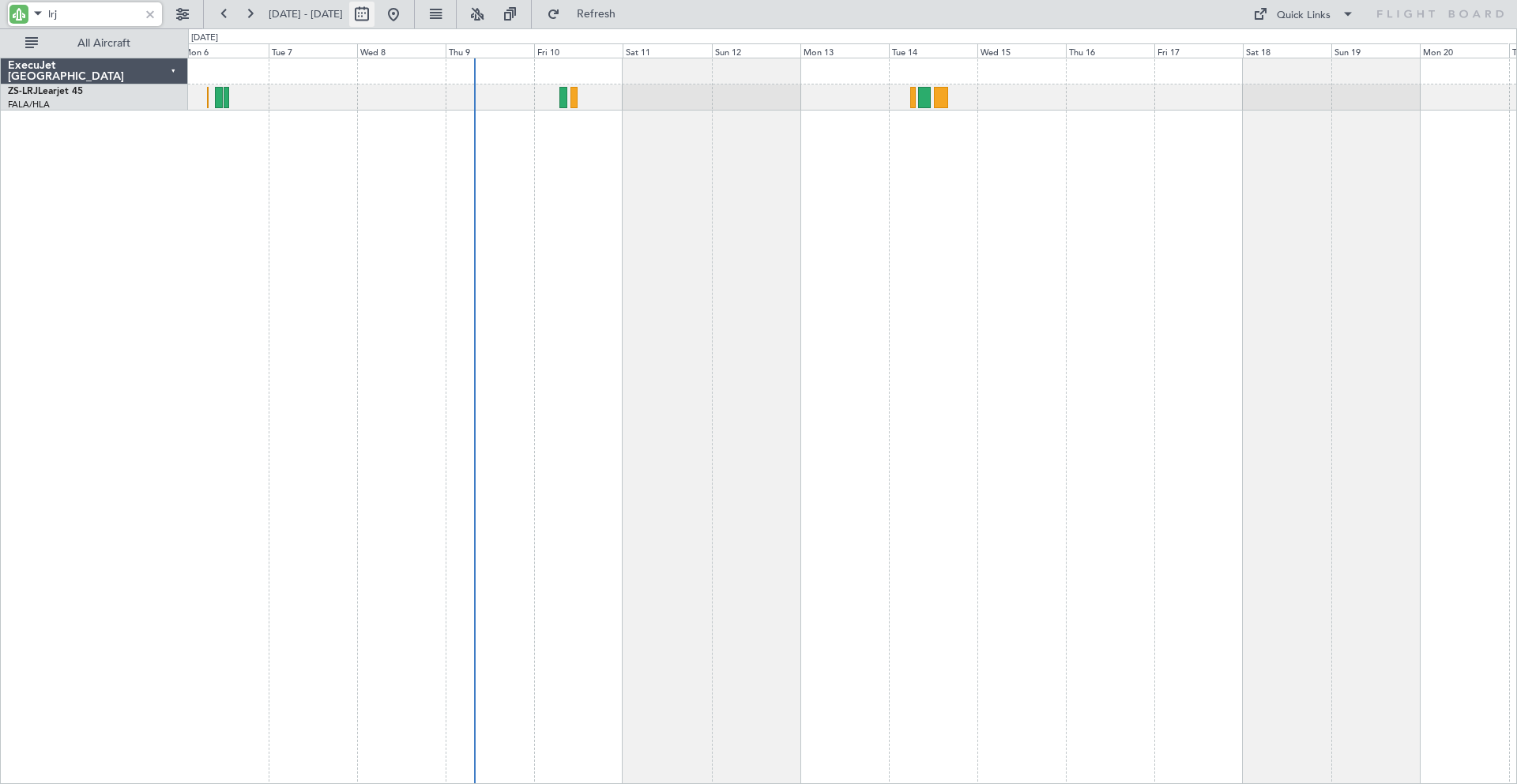
type input "lrj"
click at [375, 18] on button at bounding box center [362, 14] width 25 height 25
select select "10"
select select "2025"
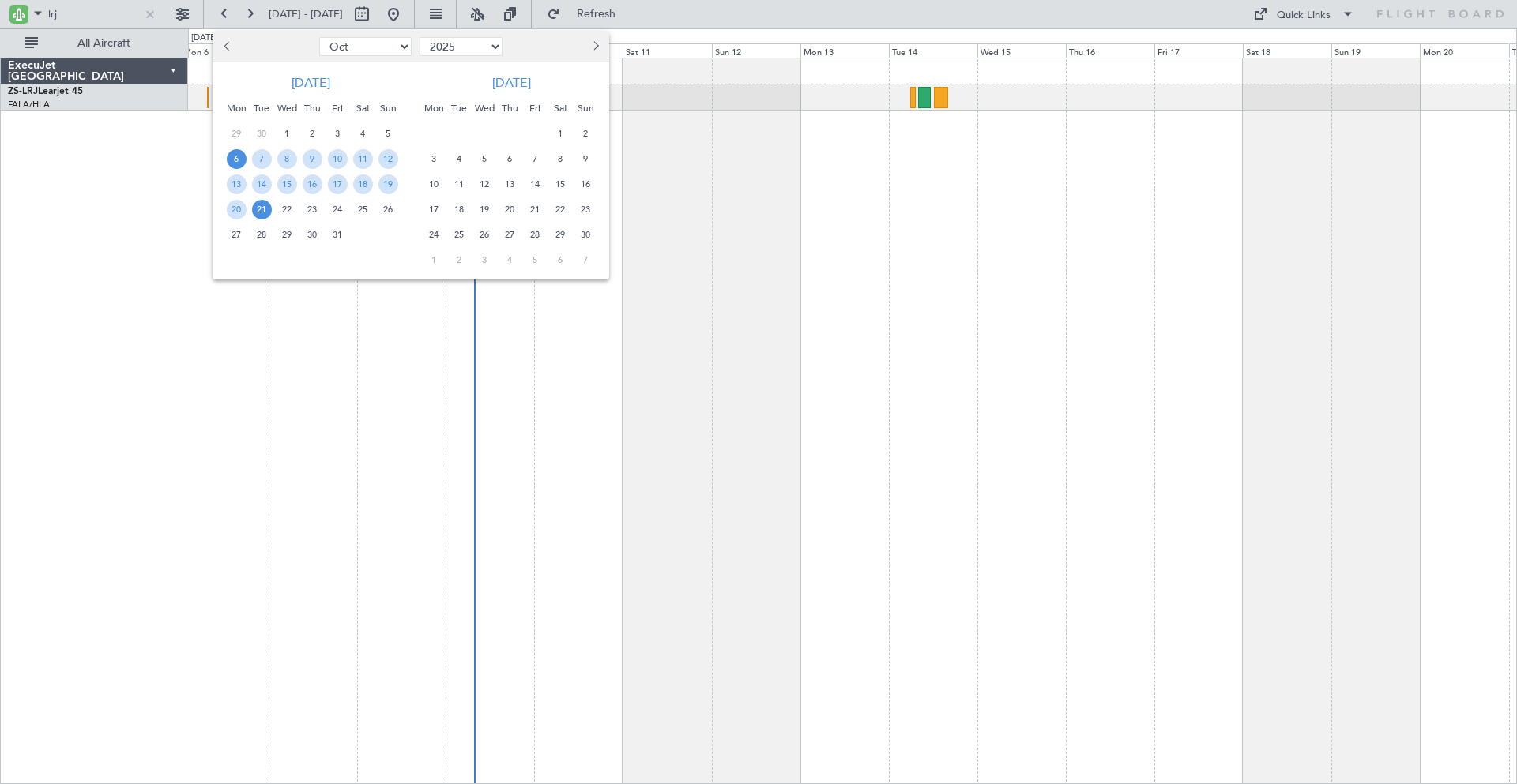
click at [594, 46] on span "Next month" at bounding box center [594, 46] width 9 height 9
click at [536, 208] on span "26" at bounding box center [535, 209] width 20 height 20
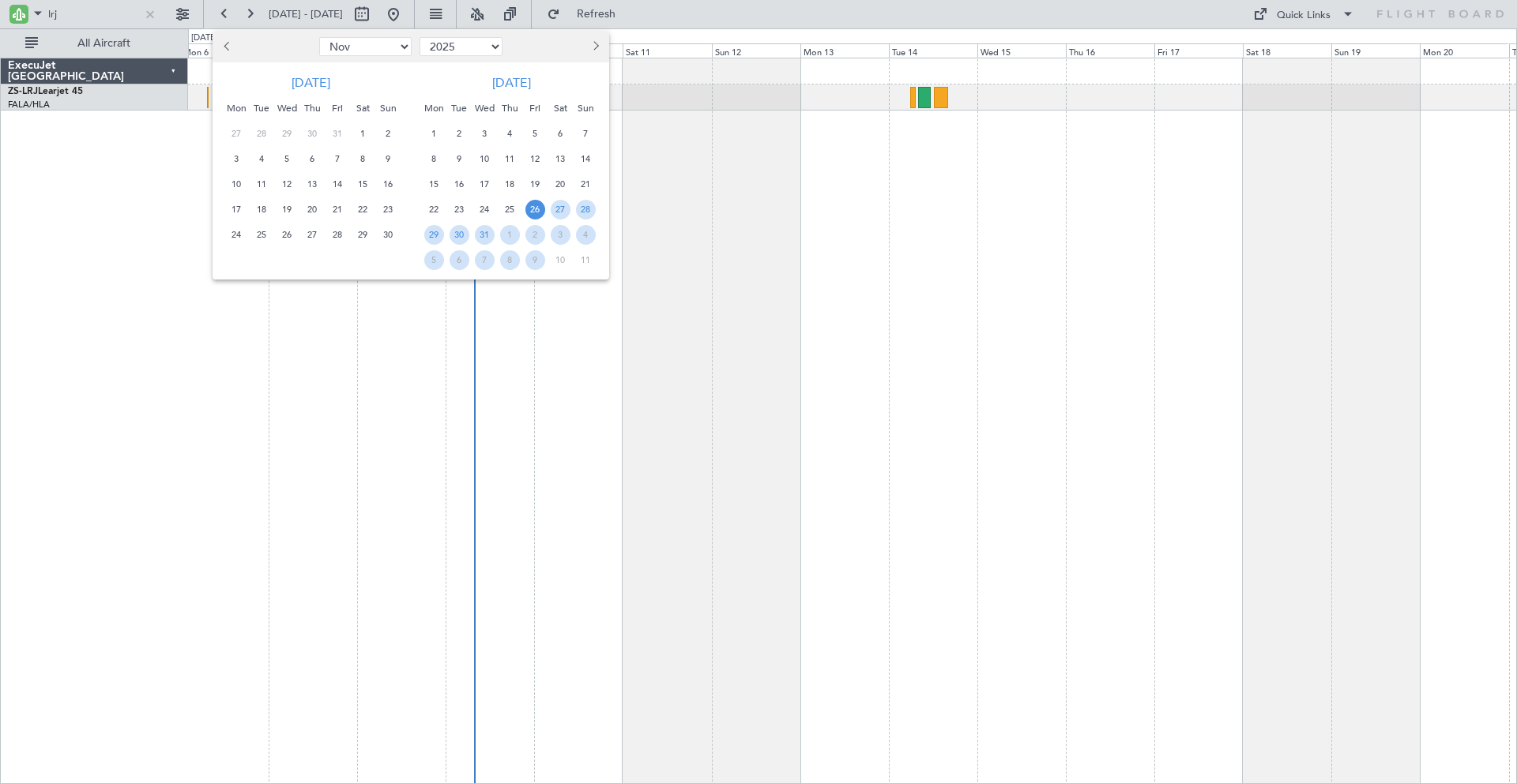
click at [536, 208] on span "26" at bounding box center [535, 209] width 20 height 20
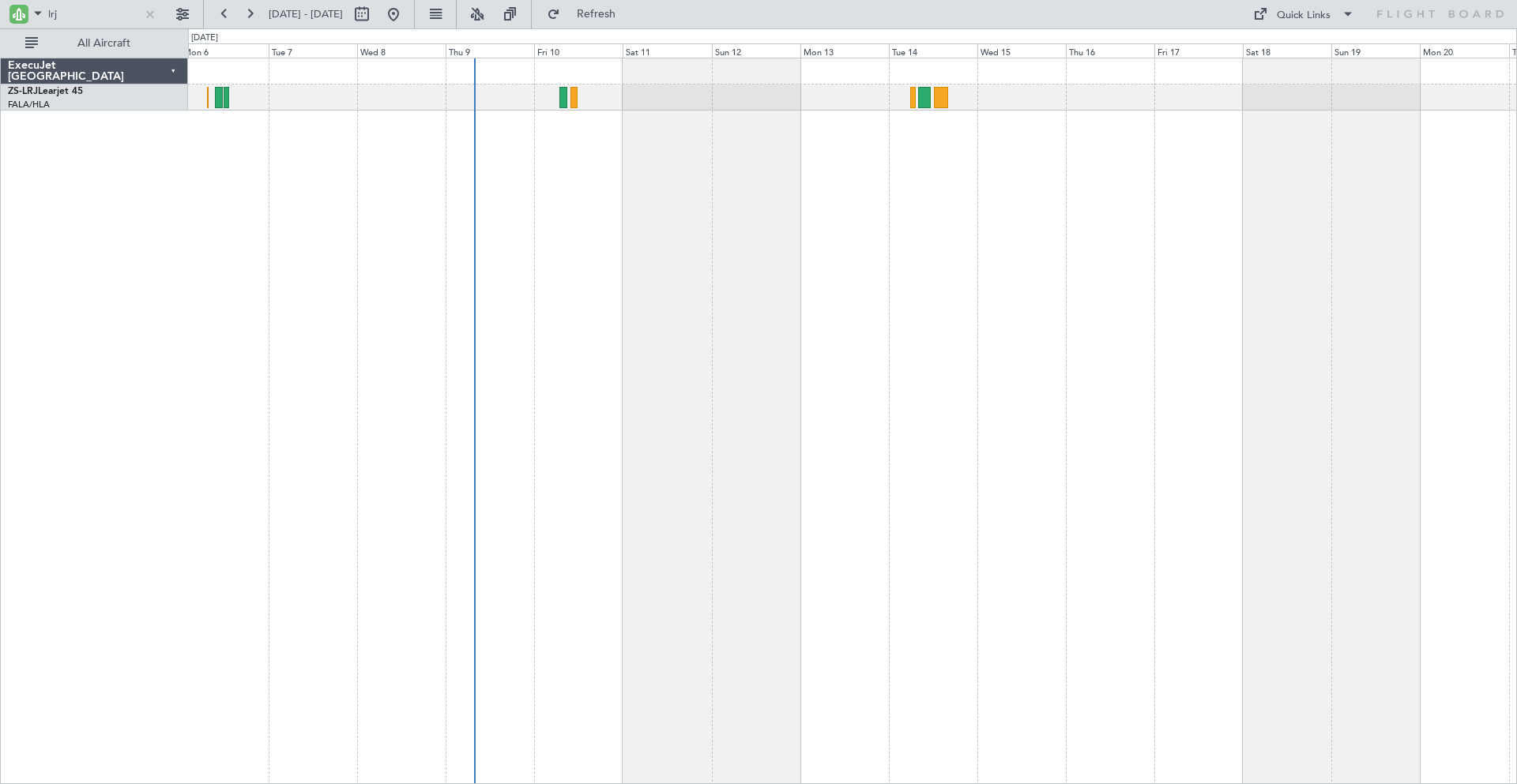
select select "12"
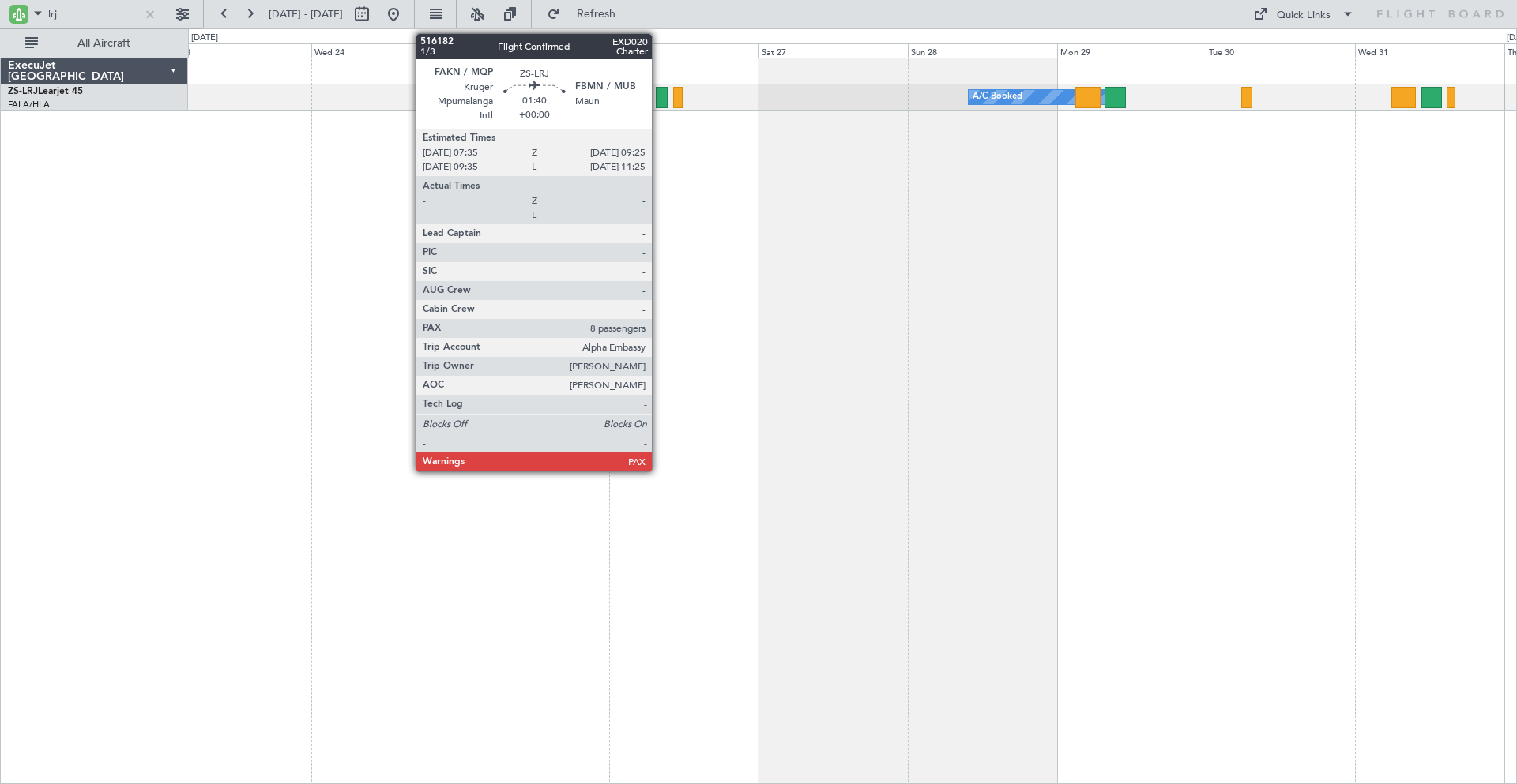
click at [659, 99] on div at bounding box center [661, 97] width 12 height 21
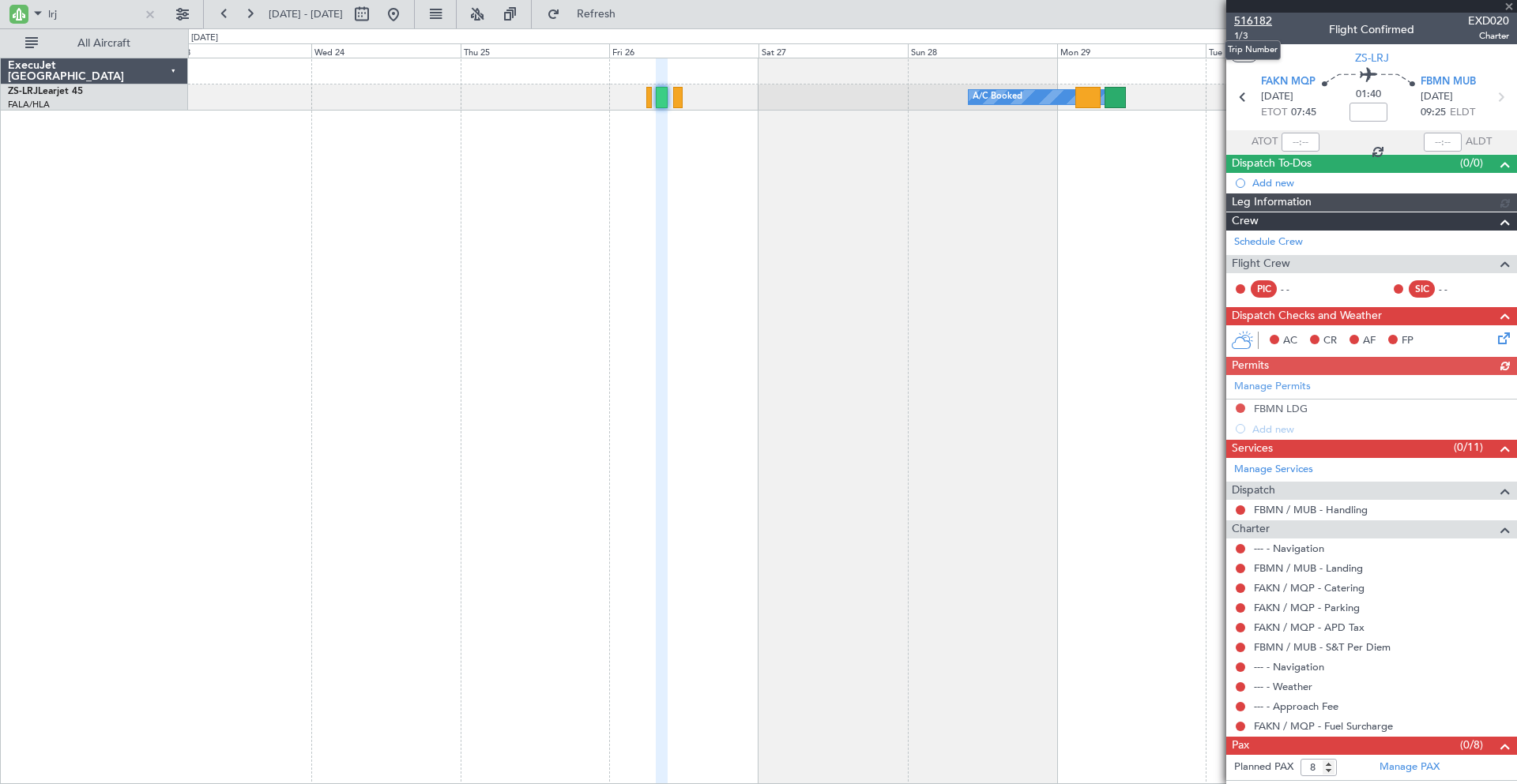
click at [1252, 23] on span "516182" at bounding box center [1253, 21] width 38 height 17
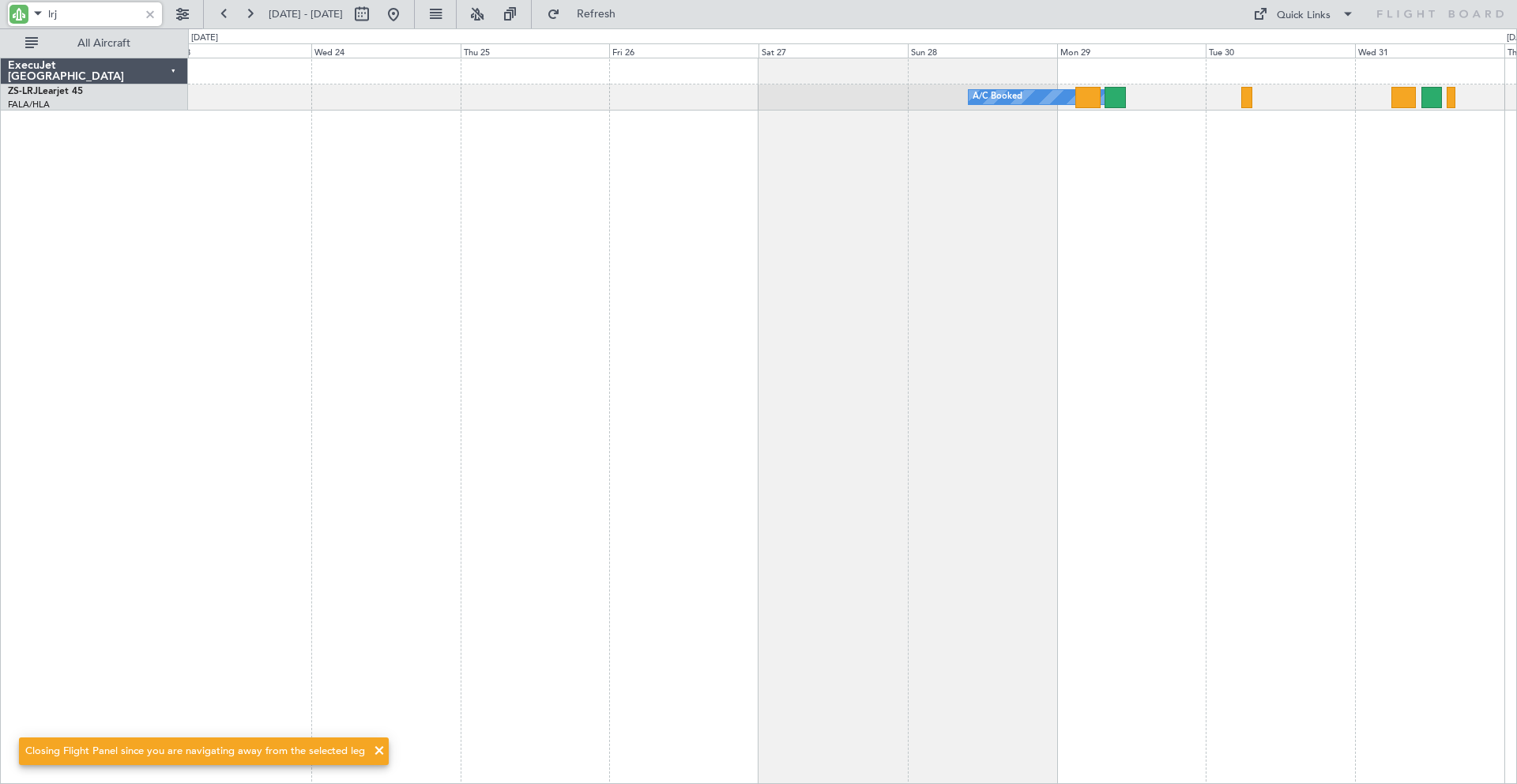
click at [88, 17] on input "lrj" at bounding box center [93, 14] width 90 height 23
type input "l"
click at [407, 12] on button at bounding box center [393, 14] width 25 height 25
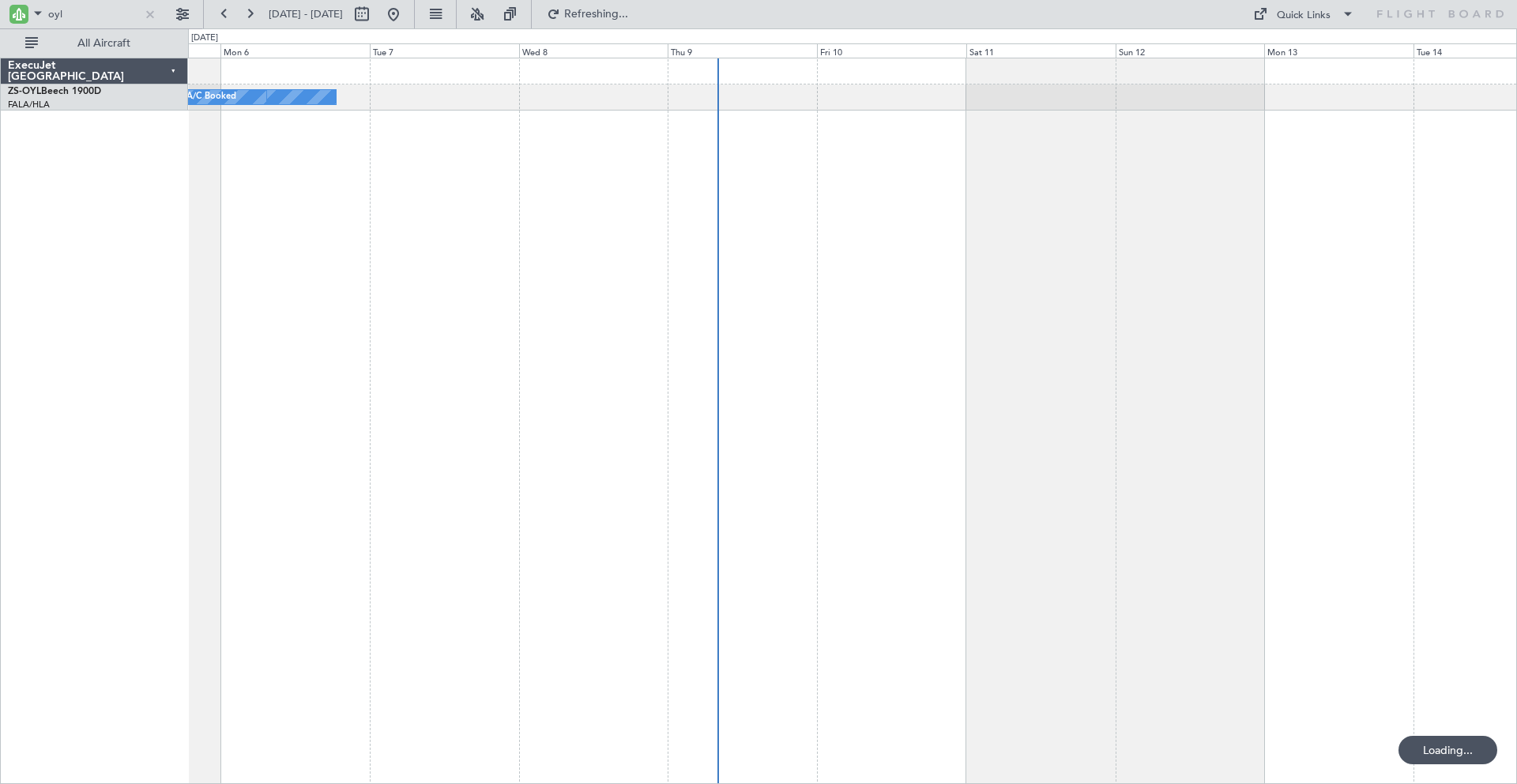
click at [765, 254] on div "A/C Booked A/C Booked A/C Booked A/C Booked A/C Booked A/C Booked A/C Booked A/…" at bounding box center [852, 421] width 1329 height 727
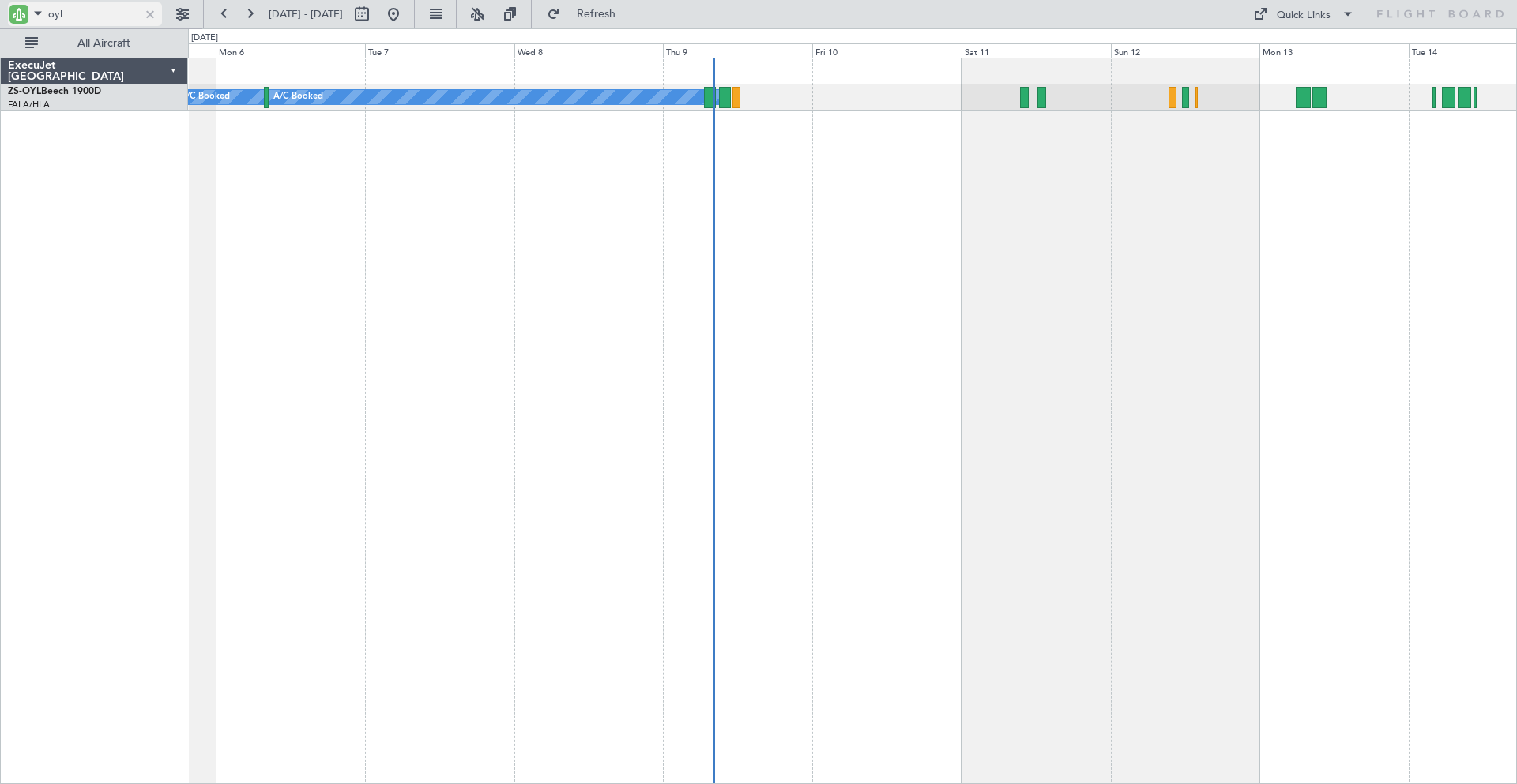
click at [78, 13] on input "oyl" at bounding box center [93, 14] width 90 height 23
type input "o"
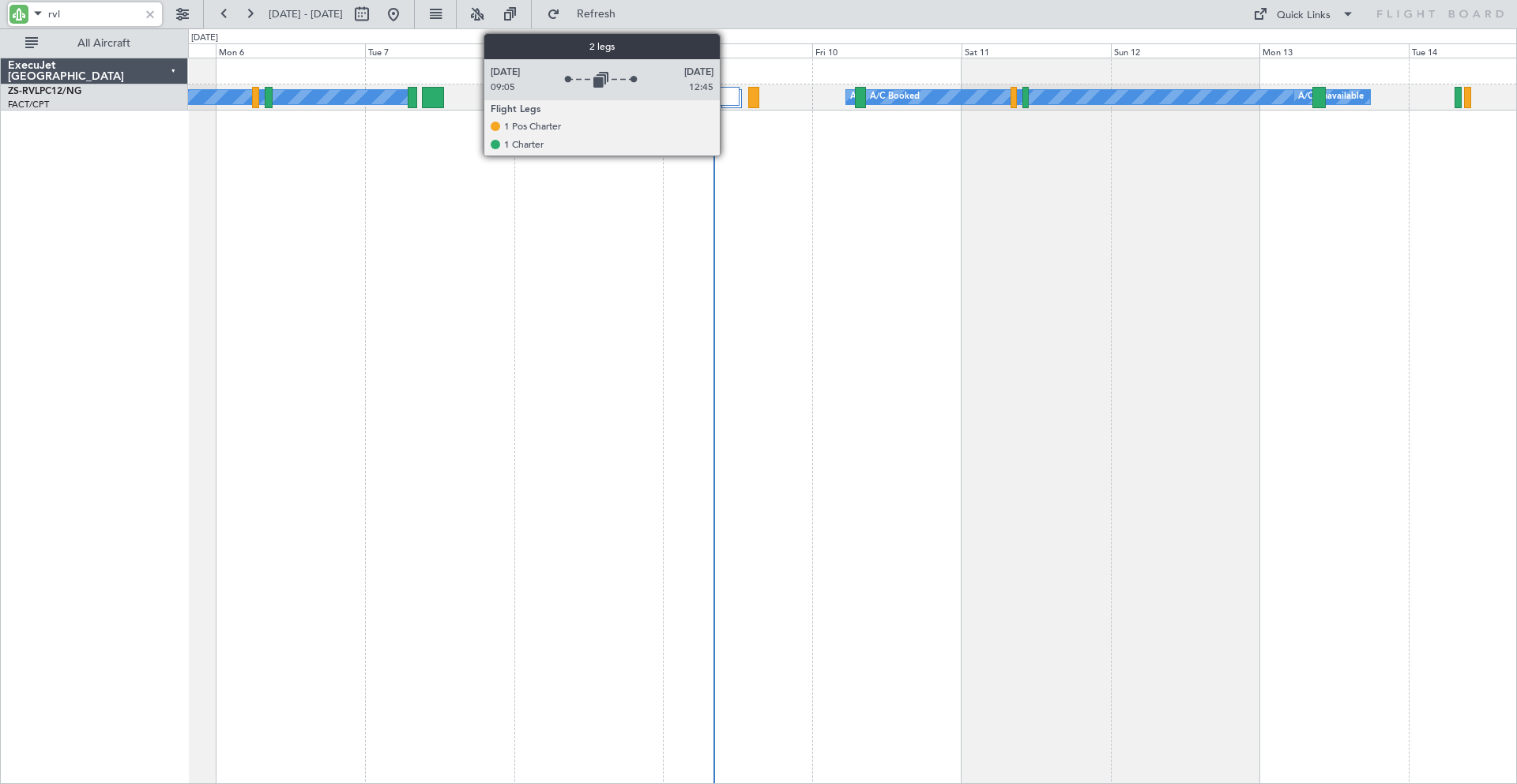
click at [727, 97] on div at bounding box center [729, 96] width 21 height 19
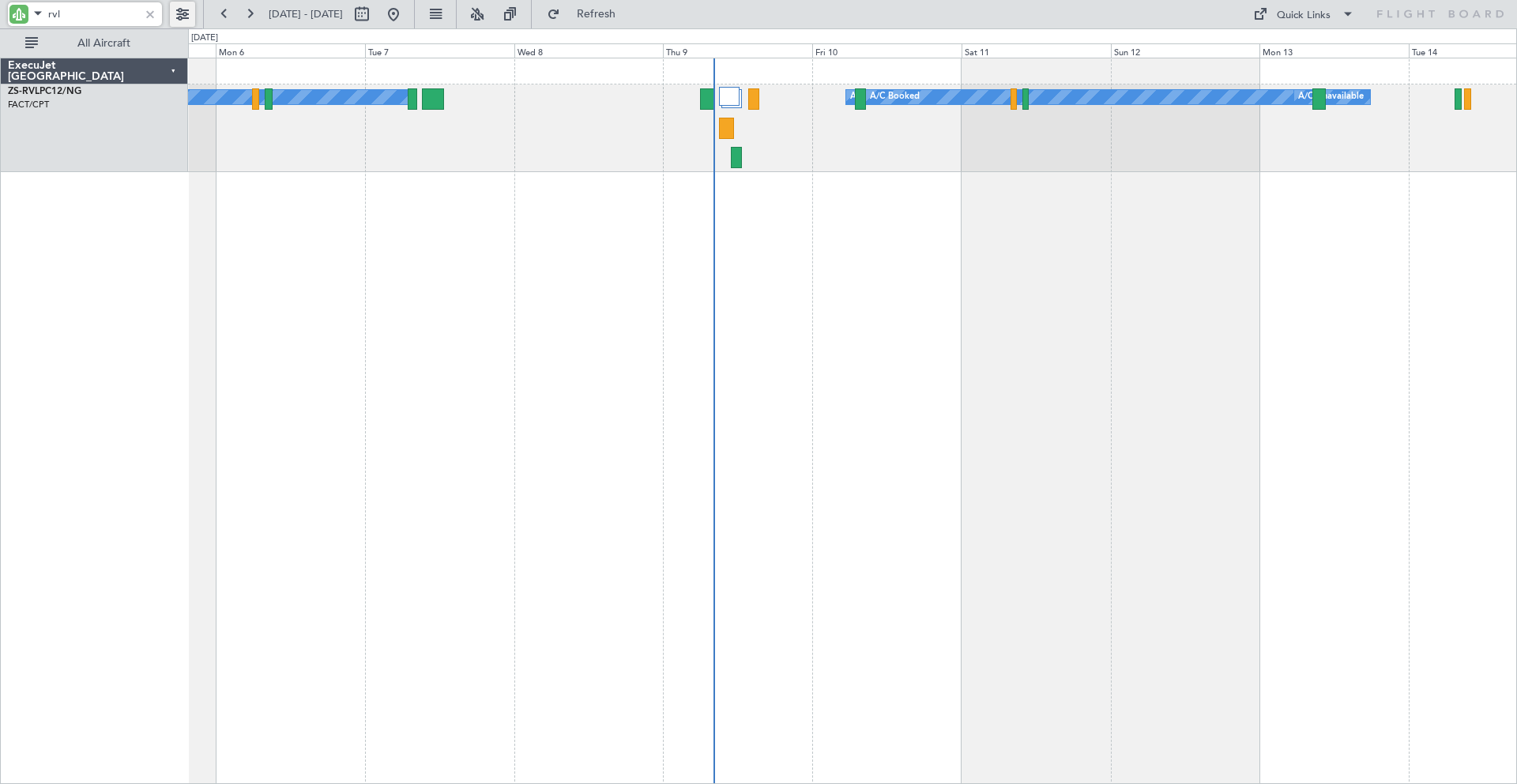
click at [173, 14] on button at bounding box center [182, 14] width 25 height 25
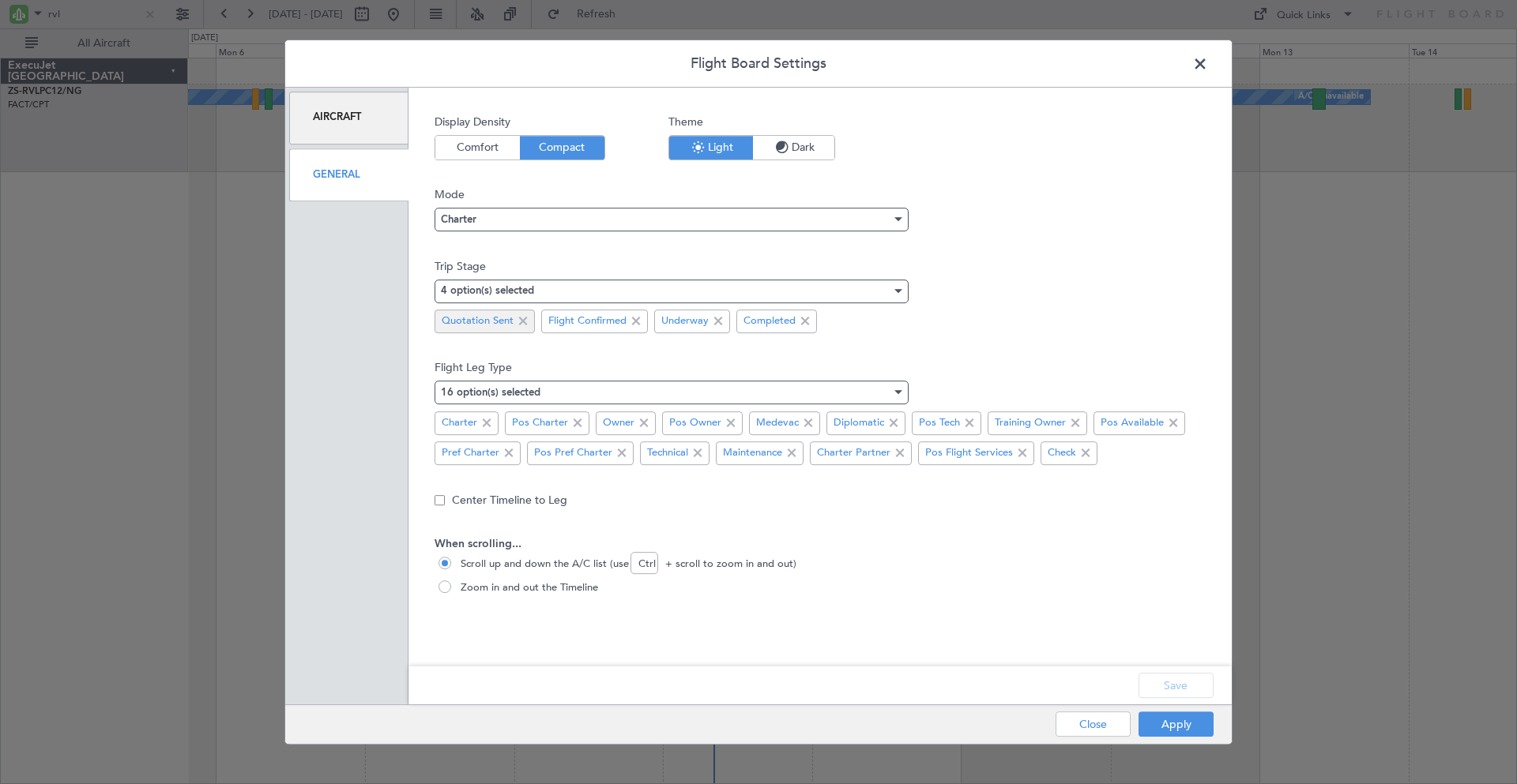
click at [522, 322] on span at bounding box center [523, 322] width 19 height 19
click at [1158, 689] on button "Save" at bounding box center [1176, 685] width 76 height 25
click at [1165, 723] on button "Apply" at bounding box center [1176, 724] width 76 height 25
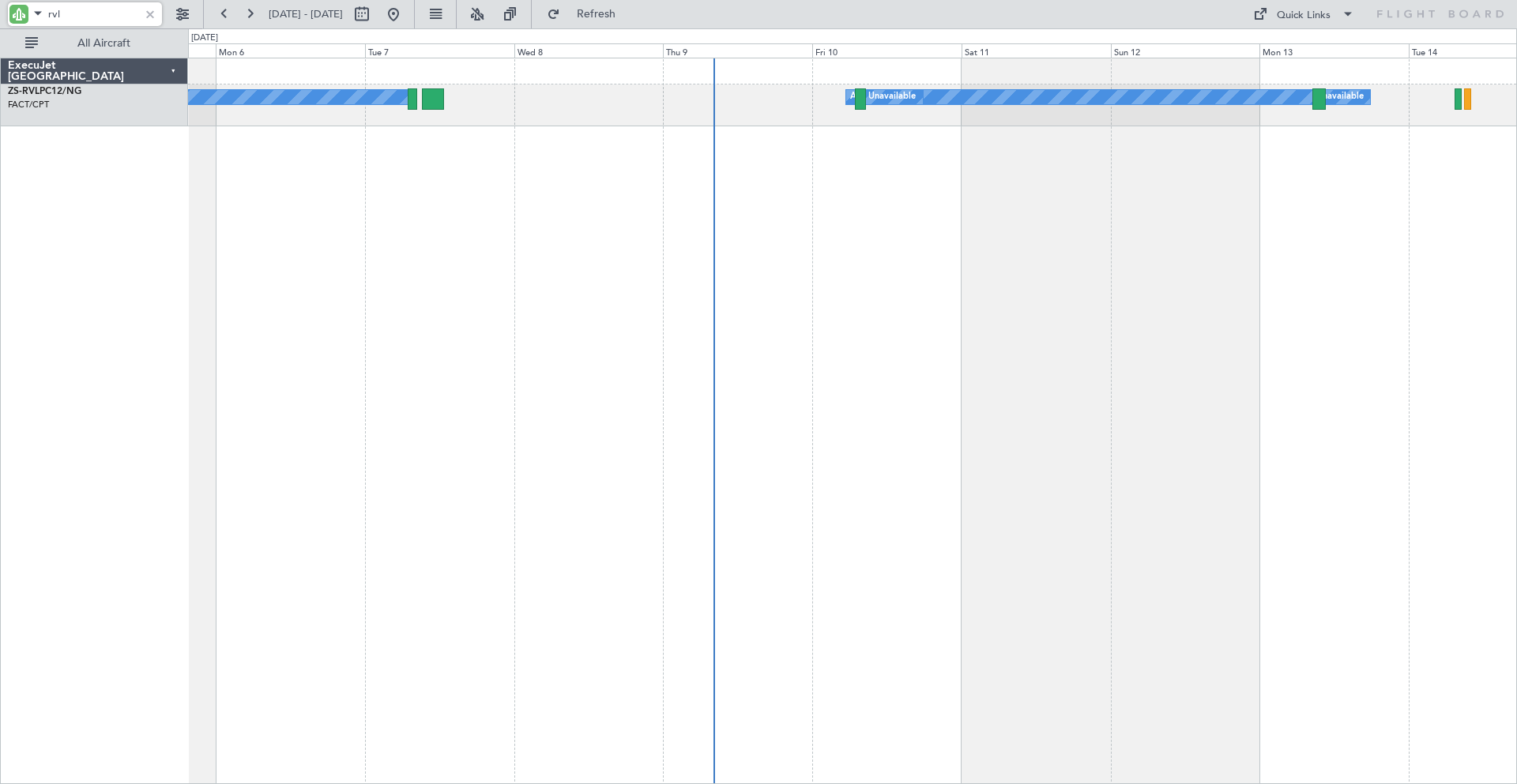
click at [97, 7] on input "rvl" at bounding box center [93, 14] width 90 height 23
type input "r"
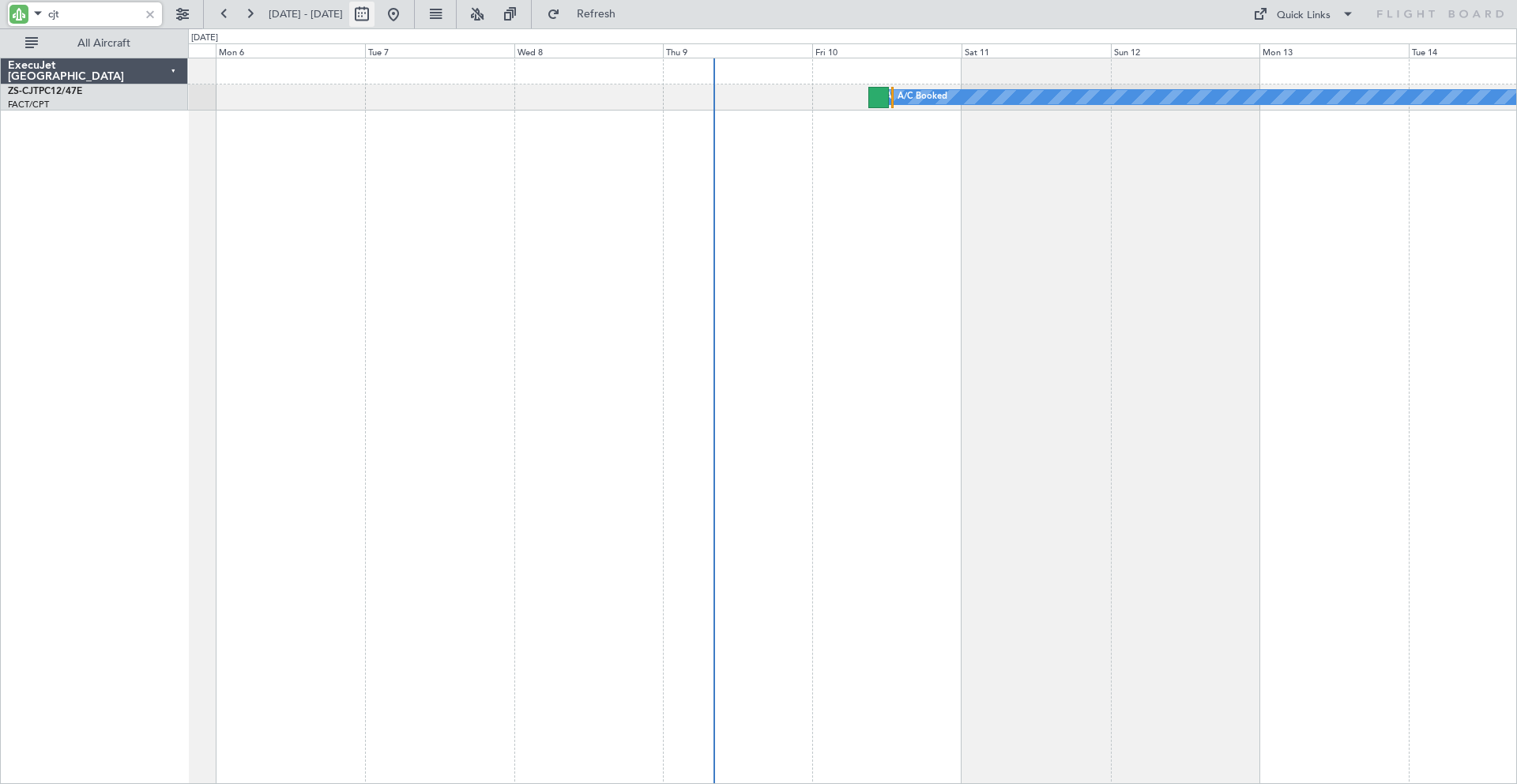
type input "cjt"
click at [375, 15] on button at bounding box center [362, 14] width 25 height 25
select select "10"
select select "2025"
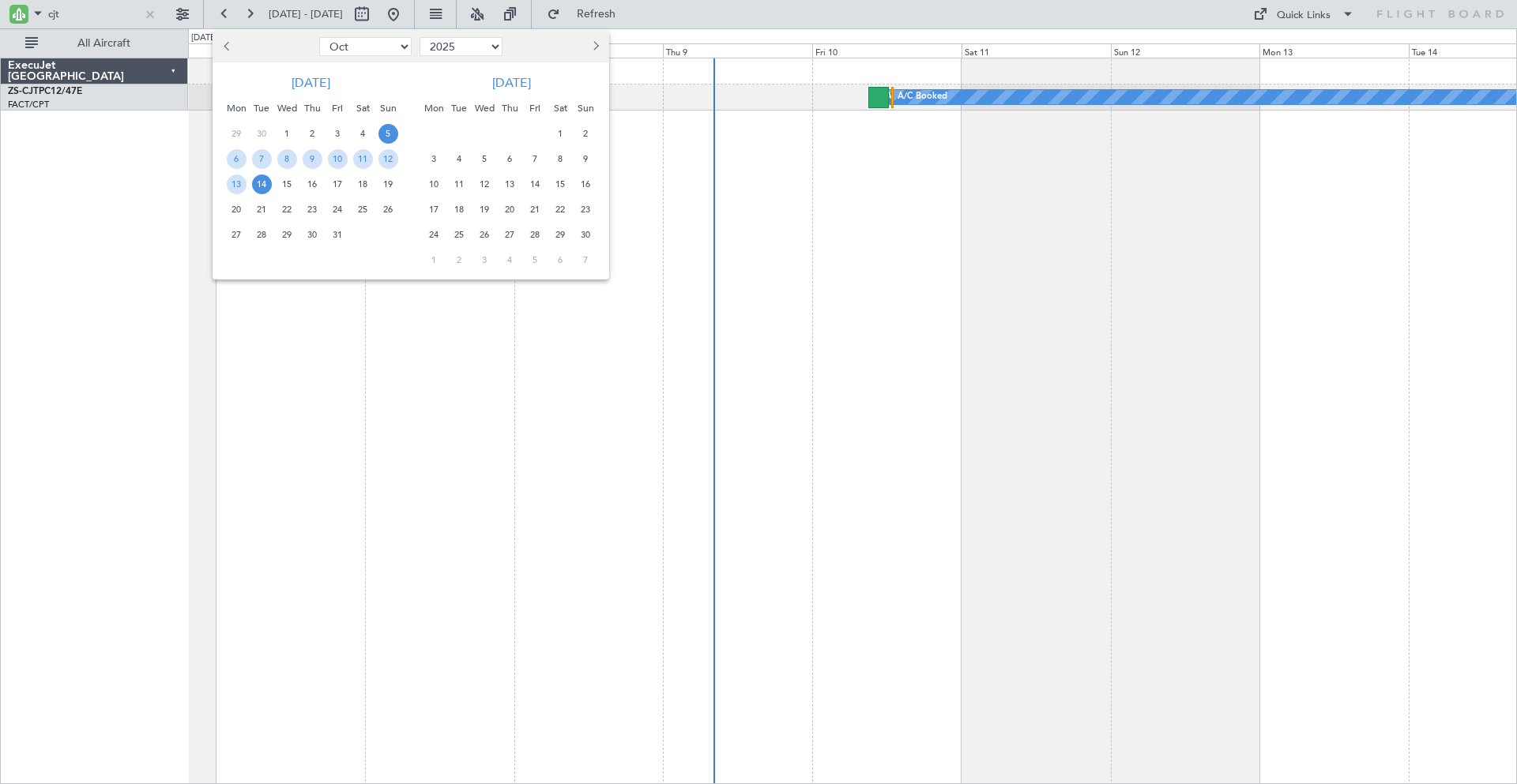
drag, startPoint x: 226, startPoint y: 47, endPoint x: 238, endPoint y: 55, distance: 14.4
click at [227, 47] on span "Previous month" at bounding box center [228, 46] width 9 height 9
select select "9"
click at [289, 158] on span "10" at bounding box center [286, 158] width 20 height 20
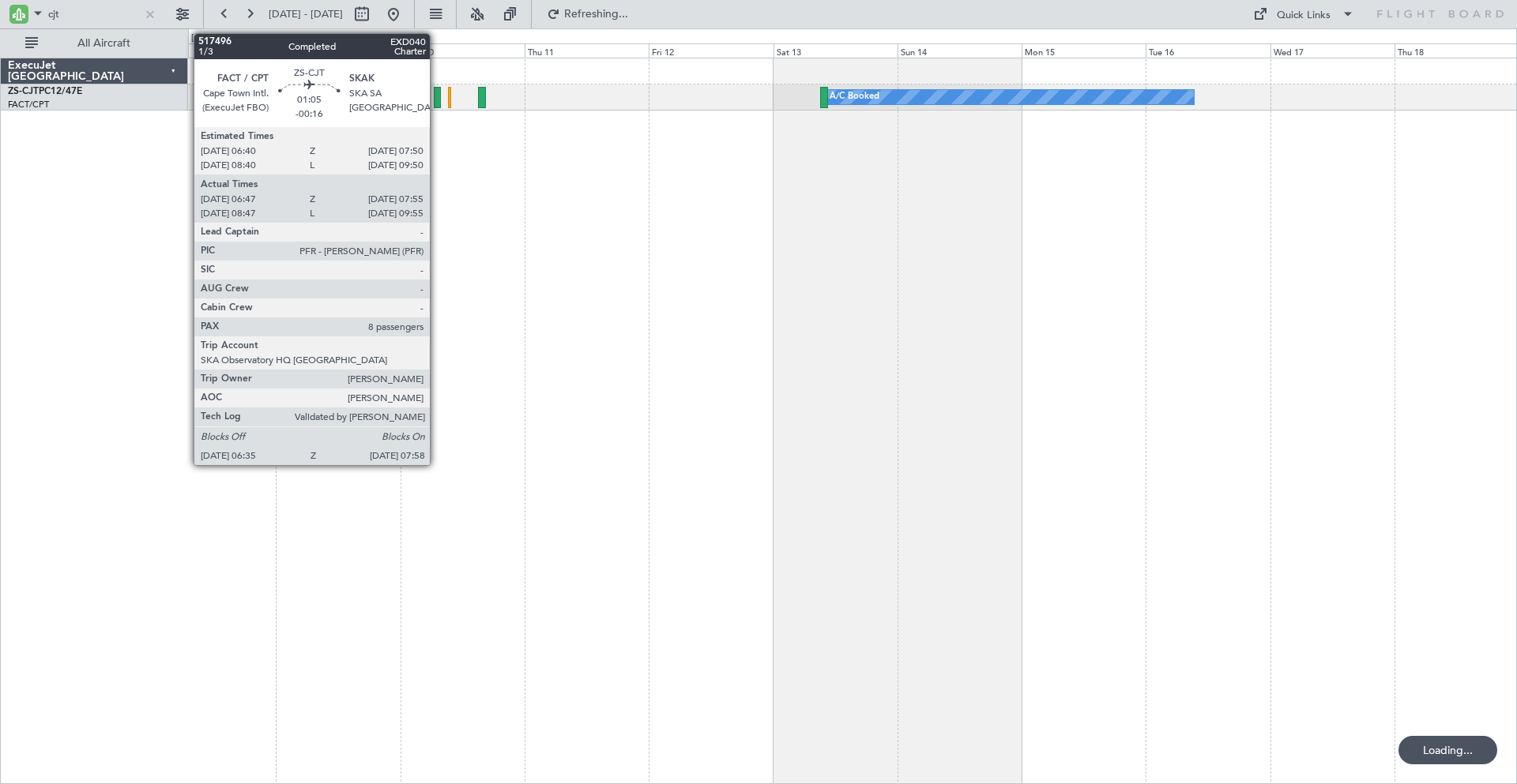
click at [437, 100] on div at bounding box center [437, 97] width 7 height 21
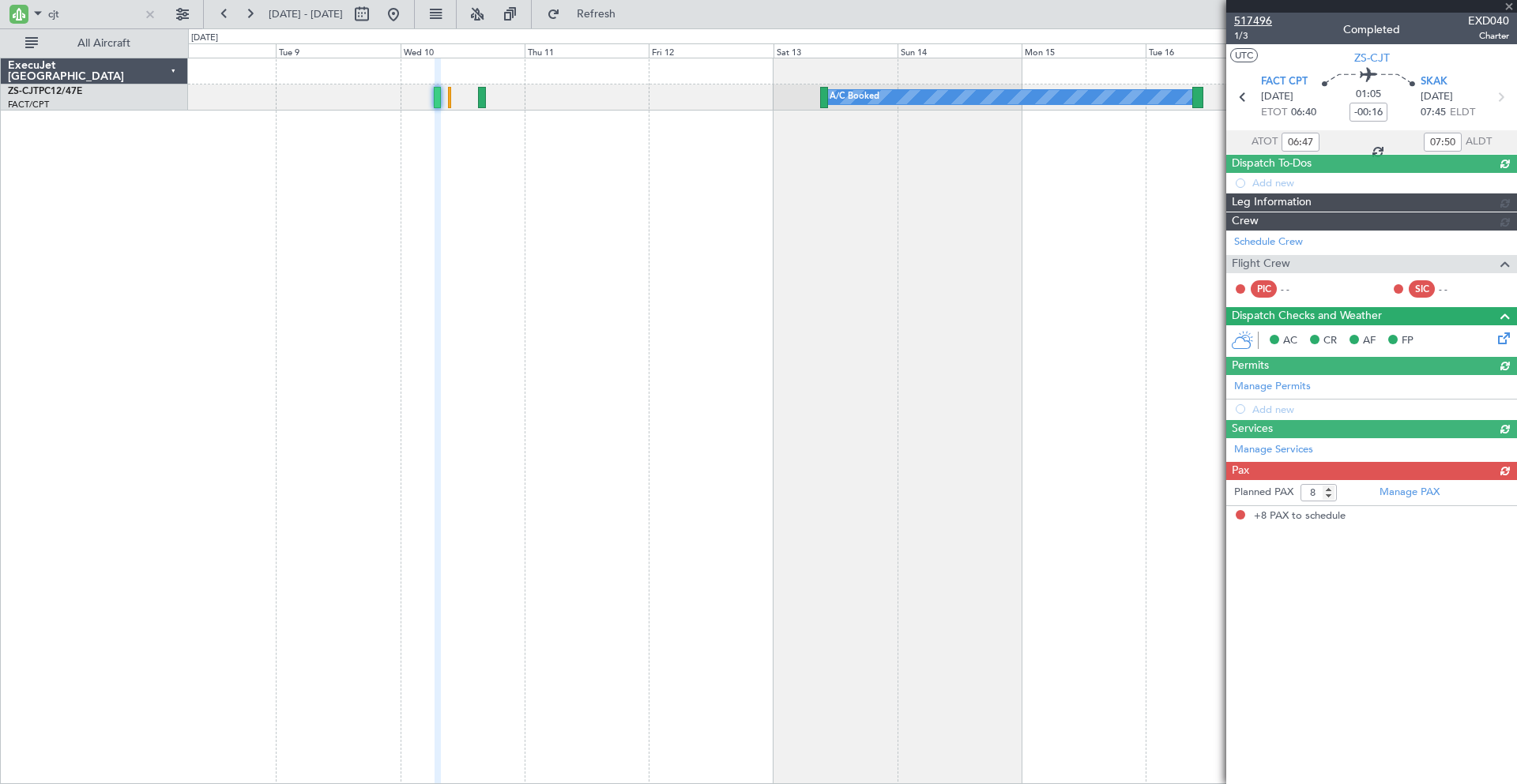
click at [1250, 20] on span "517496" at bounding box center [1253, 21] width 38 height 17
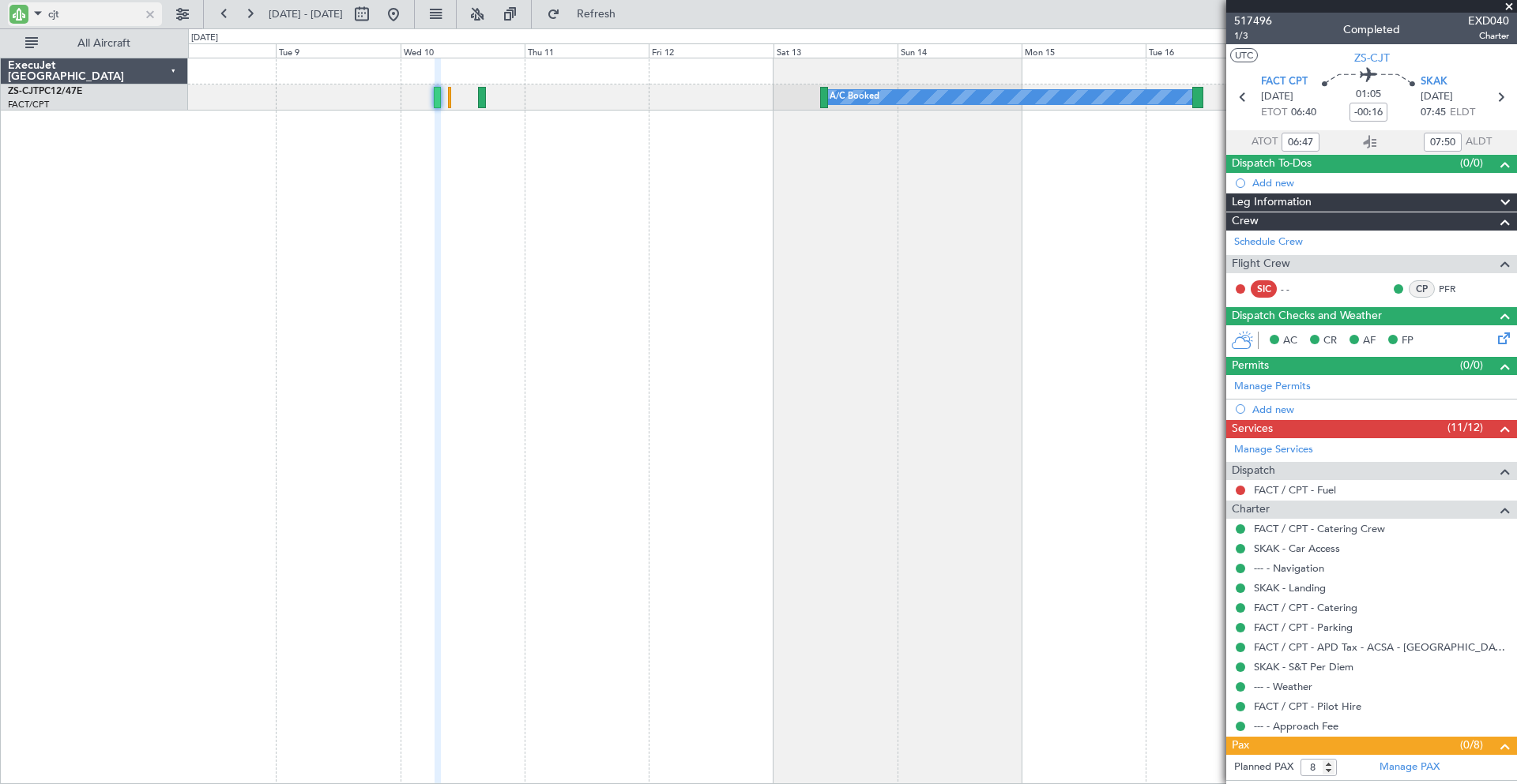
click at [71, 14] on input "cjt" at bounding box center [93, 14] width 90 height 23
type input "c"
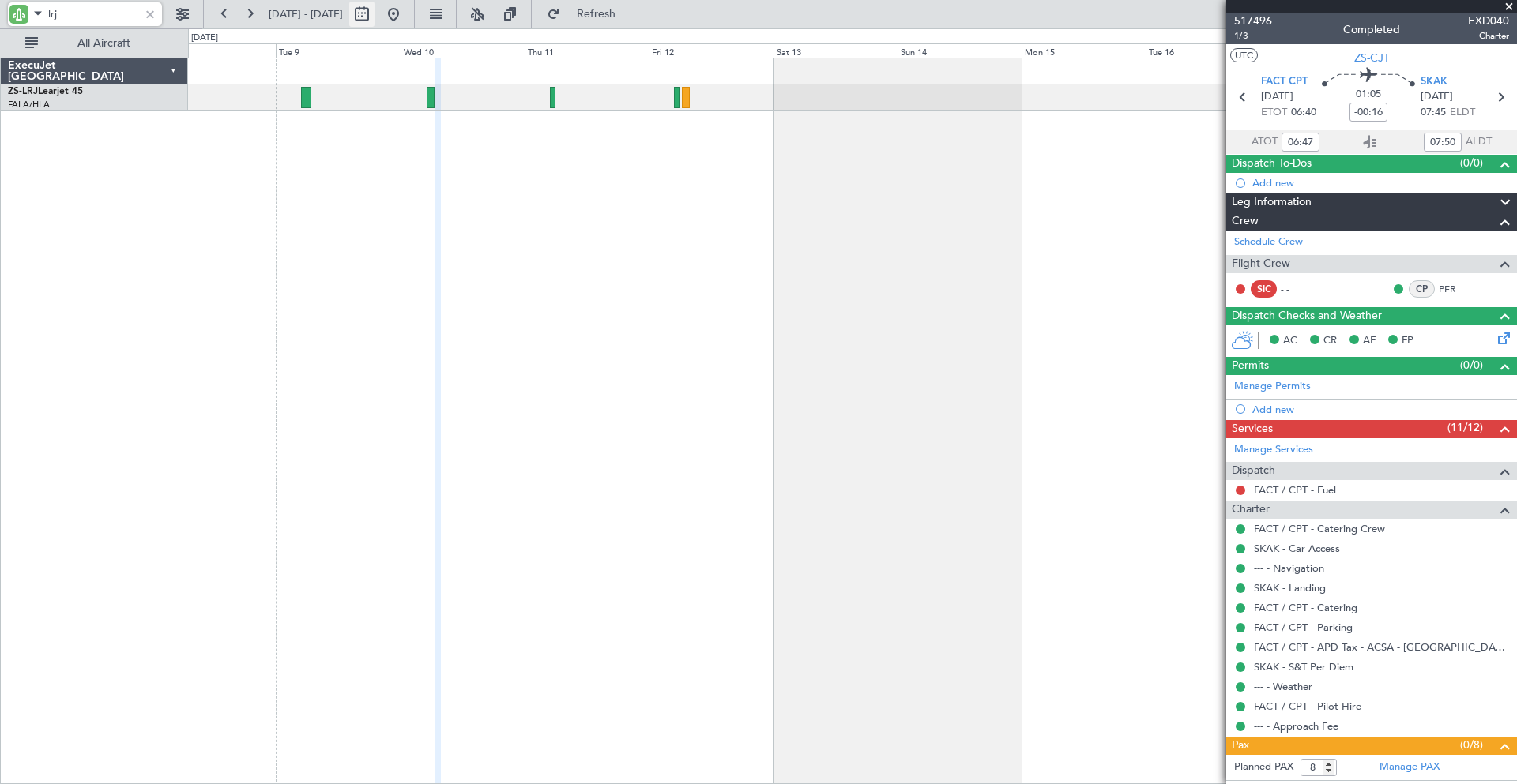
type input "lrj"
click at [375, 19] on button at bounding box center [362, 14] width 25 height 25
select select "9"
select select "2025"
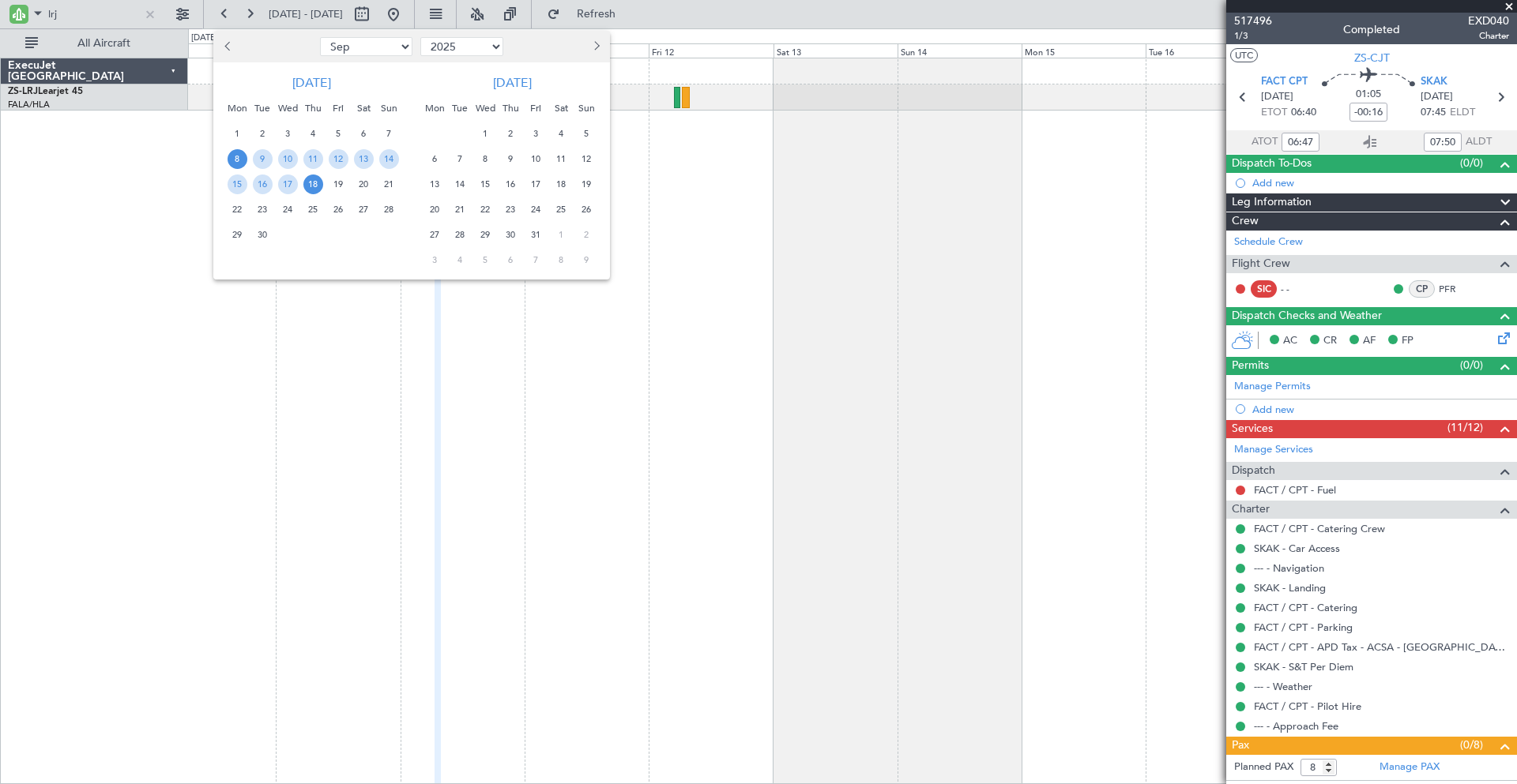
click at [598, 44] on button "Next month" at bounding box center [596, 46] width 18 height 25
click at [599, 49] on button "Next month" at bounding box center [596, 46] width 18 height 25
click at [504, 132] on span "1" at bounding box center [510, 133] width 20 height 20
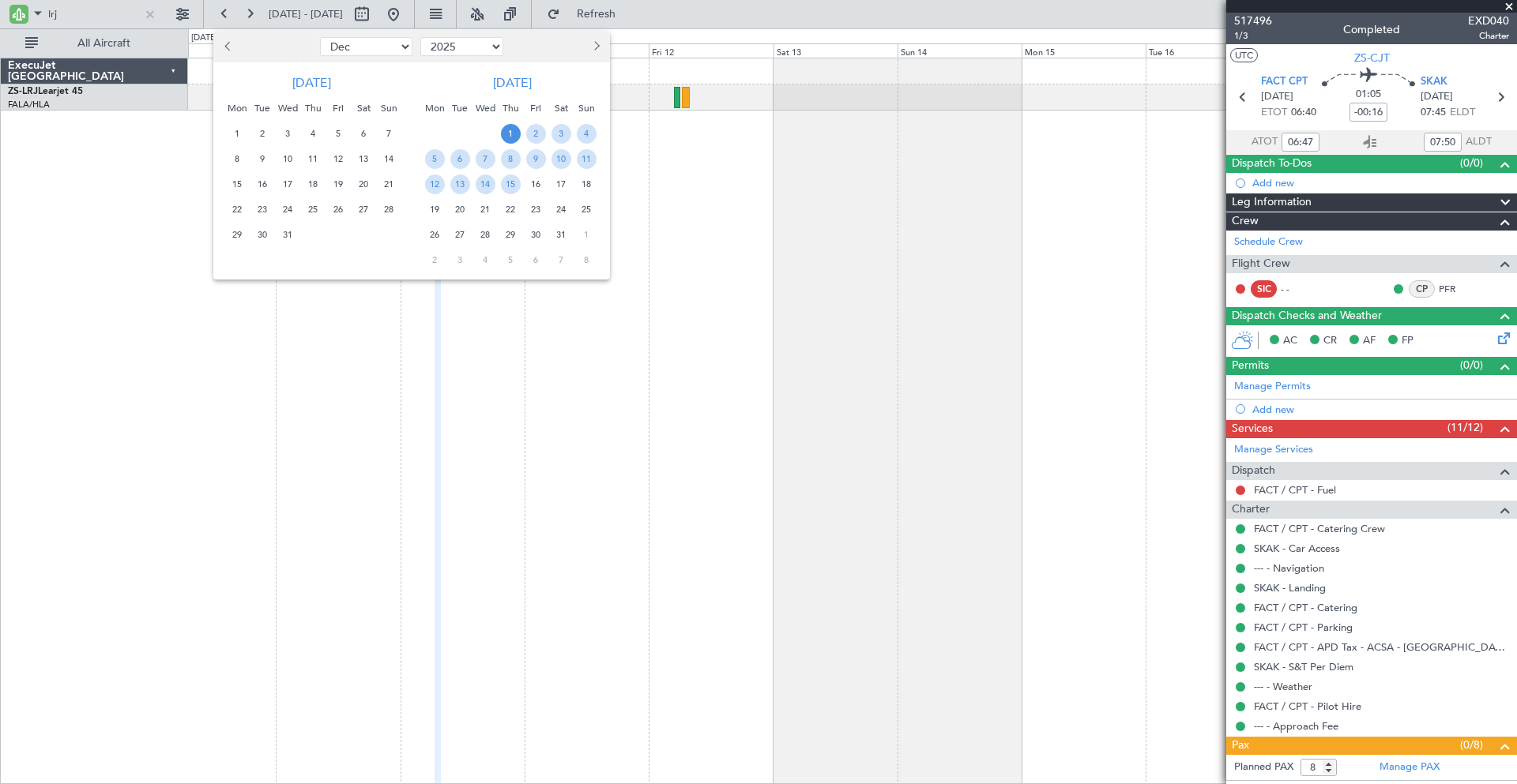
click at [509, 135] on span "1" at bounding box center [510, 133] width 20 height 20
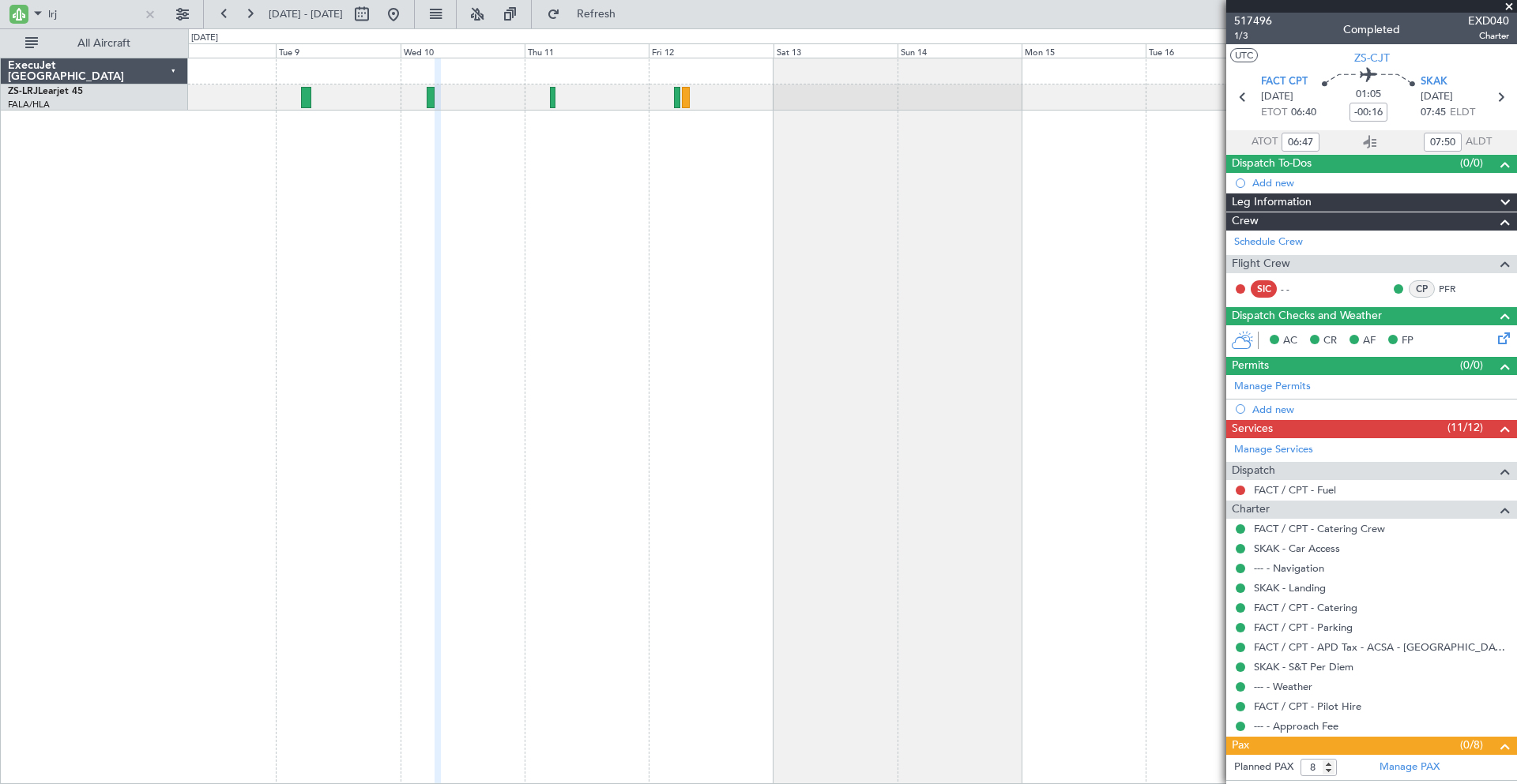
select select "1"
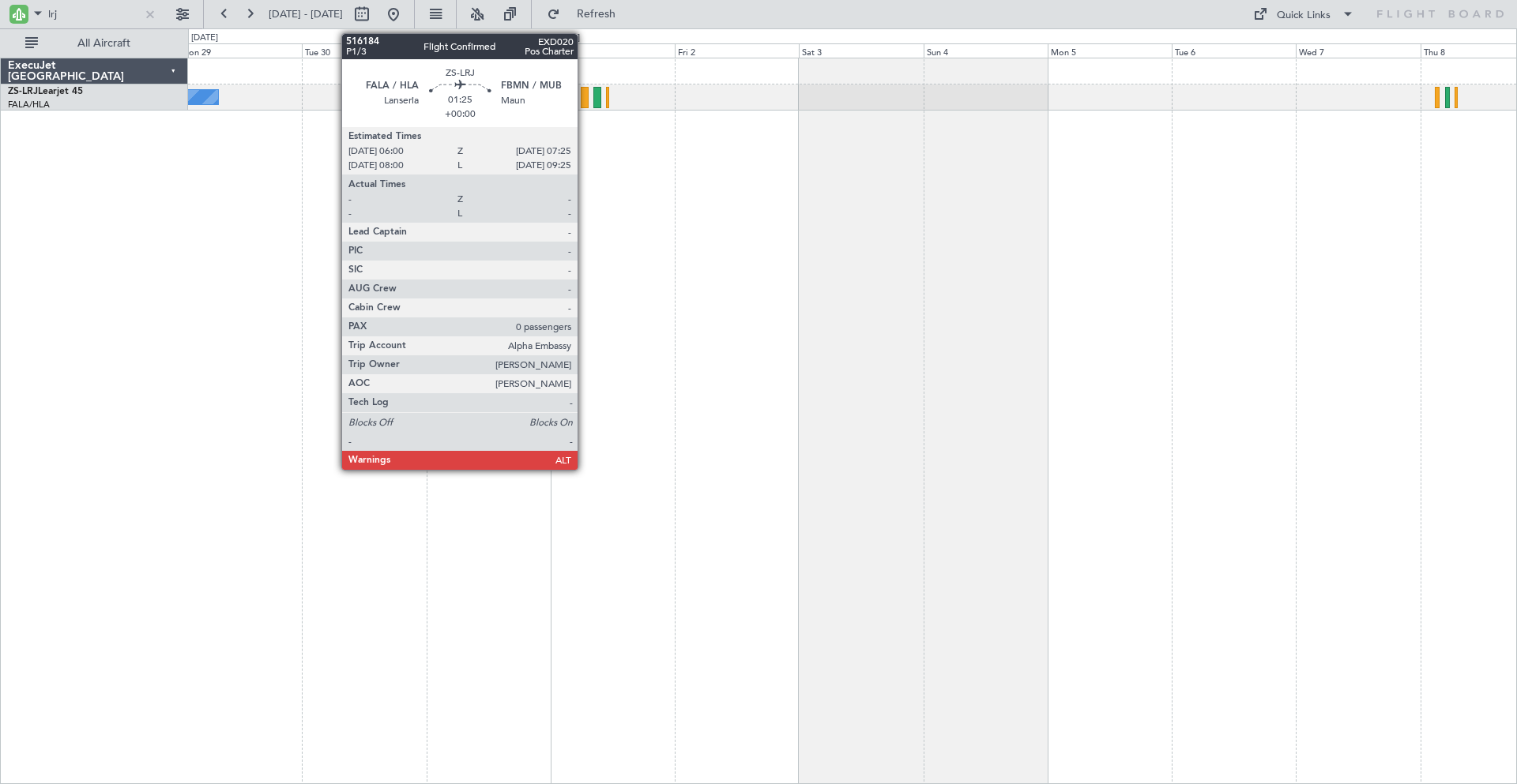
click at [585, 94] on div at bounding box center [585, 97] width 7 height 21
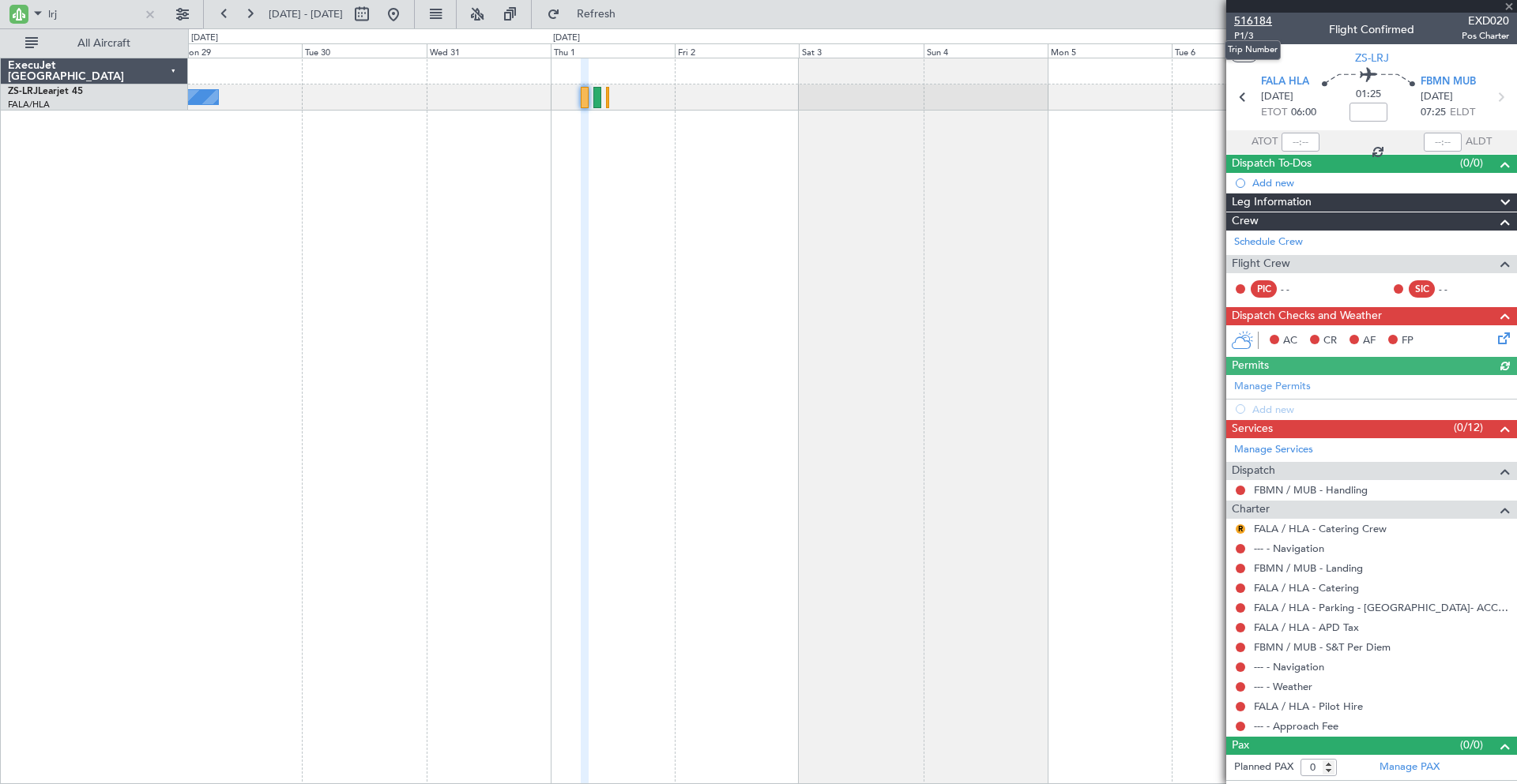
click at [1257, 19] on span "516184" at bounding box center [1253, 21] width 38 height 17
